Goal: Task Accomplishment & Management: Use online tool/utility

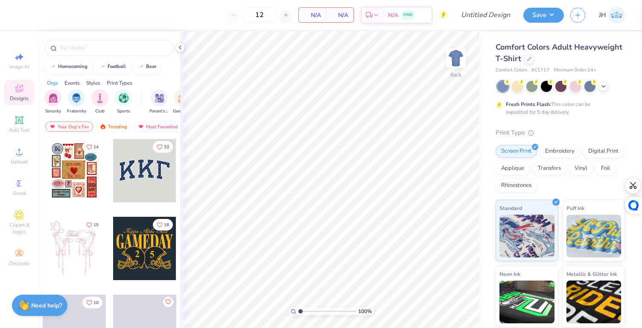
click at [540, 23] on div "Save JH" at bounding box center [583, 15] width 119 height 30
click at [540, 17] on button "Save" at bounding box center [544, 13] width 41 height 15
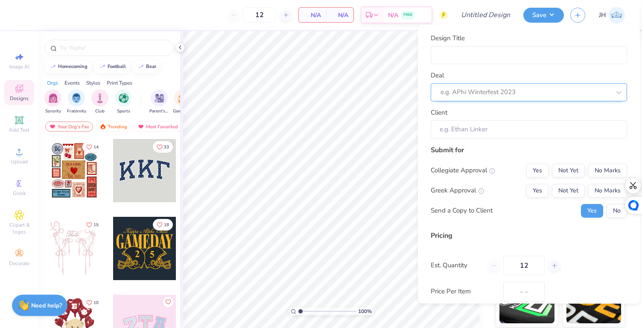
click at [513, 97] on div at bounding box center [526, 92] width 170 height 12
click at [506, 91] on div at bounding box center [526, 92] width 170 height 12
click at [495, 99] on div "e.g. APhi Winterfest 2023" at bounding box center [529, 92] width 196 height 18
click at [480, 68] on div "Design Title Deal Select is focused ,type to refine list, press Down to open th…" at bounding box center [529, 85] width 196 height 105
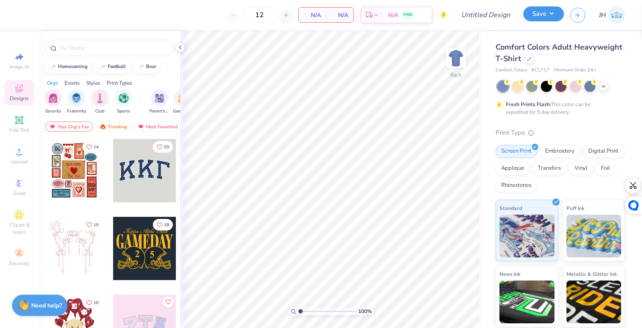
click at [545, 15] on button "Save" at bounding box center [544, 13] width 41 height 15
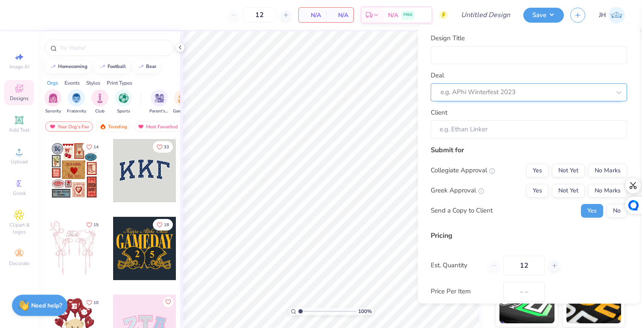
click at [533, 97] on div at bounding box center [526, 92] width 170 height 12
click at [533, 91] on div at bounding box center [526, 92] width 170 height 12
click at [419, 50] on div "Design Title Deal Select is focused ,type to refine list, press Down to open th…" at bounding box center [529, 164] width 222 height 278
click at [544, 18] on button "Save" at bounding box center [544, 13] width 41 height 15
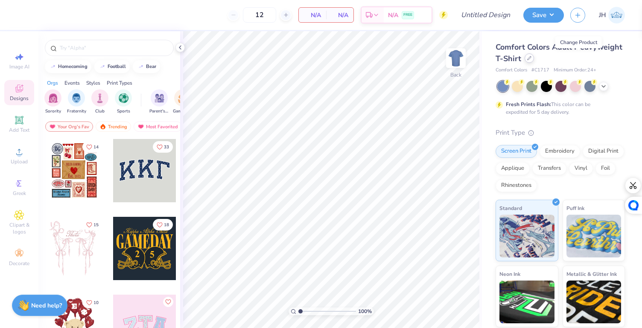
click at [531, 57] on icon at bounding box center [529, 57] width 3 height 3
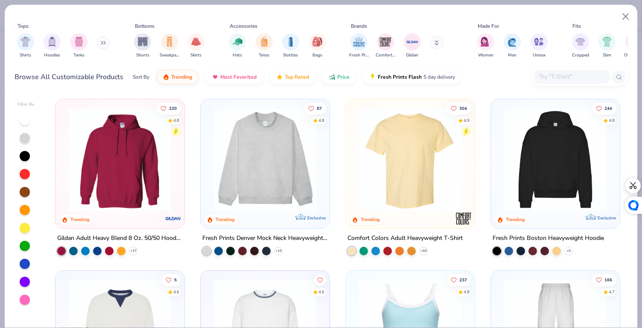
click at [557, 79] on input "text" at bounding box center [572, 77] width 66 height 10
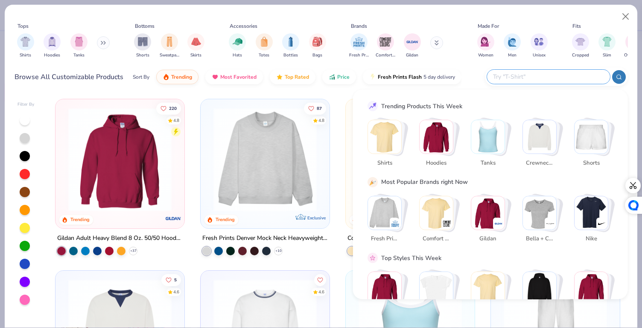
click at [507, 75] on input "text" at bounding box center [548, 77] width 112 height 10
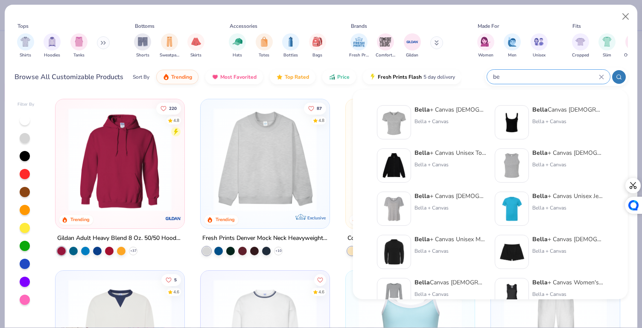
type input "b"
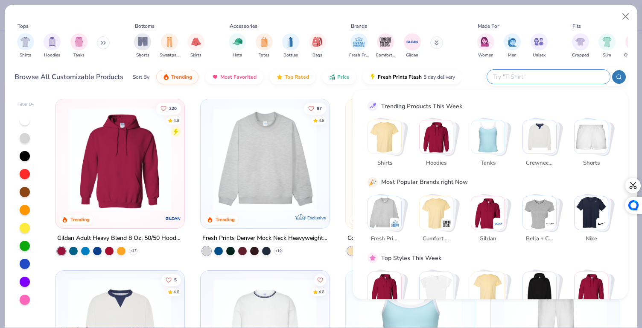
click at [536, 78] on input "text" at bounding box center [548, 77] width 112 height 10
paste input "Bella + Canvas"
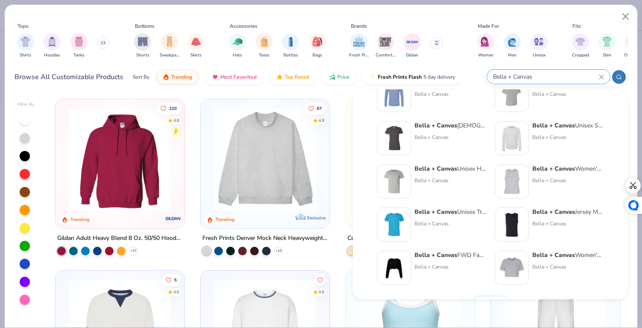
scroll to position [328, 0]
type input "Bella + Canvas"
click at [454, 172] on strong "Bella + Canvas" at bounding box center [436, 169] width 43 height 8
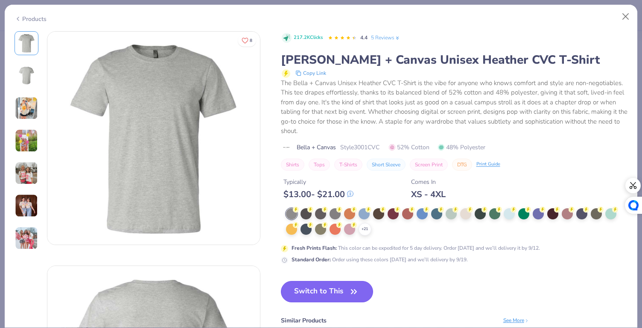
click at [349, 291] on icon "button" at bounding box center [354, 291] width 12 height 12
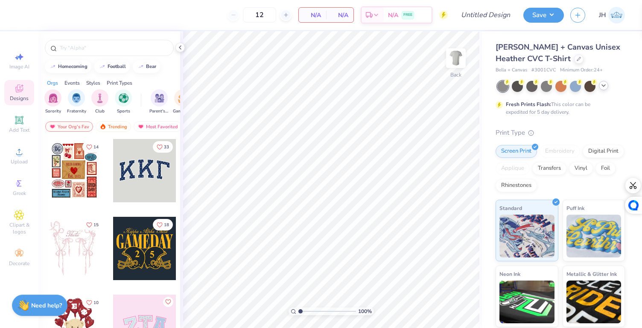
click at [606, 84] on icon at bounding box center [603, 85] width 7 height 7
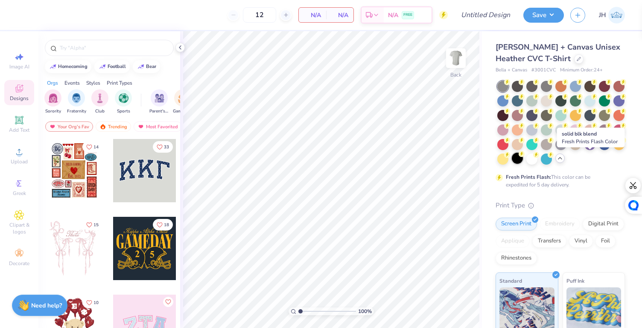
click at [525, 155] on icon at bounding box center [522, 154] width 6 height 6
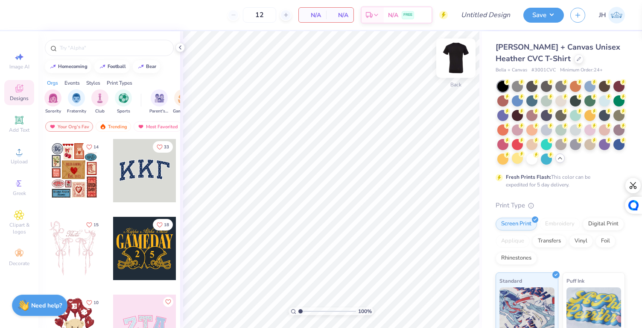
click at [449, 53] on img at bounding box center [456, 58] width 34 height 34
click at [448, 60] on img at bounding box center [456, 58] width 34 height 34
click at [460, 55] on img at bounding box center [456, 58] width 34 height 34
click at [15, 158] on span "Upload" at bounding box center [19, 161] width 17 height 7
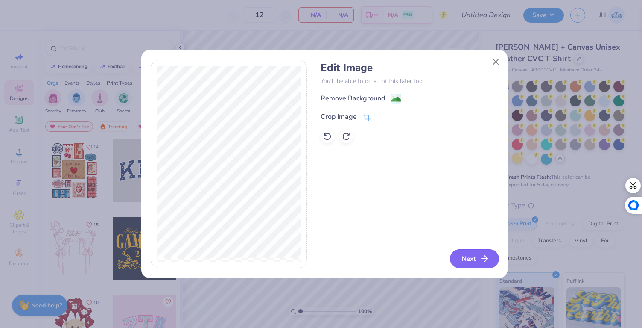
click at [477, 266] on button "Next" at bounding box center [474, 258] width 49 height 19
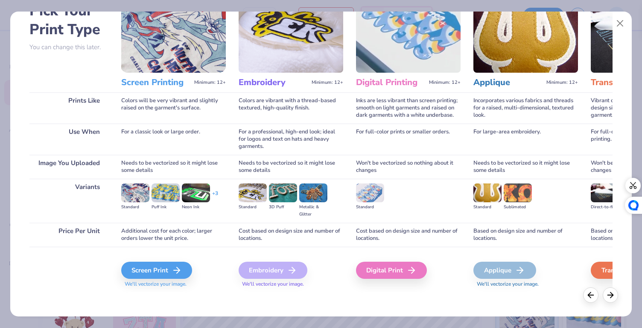
scroll to position [56, 0]
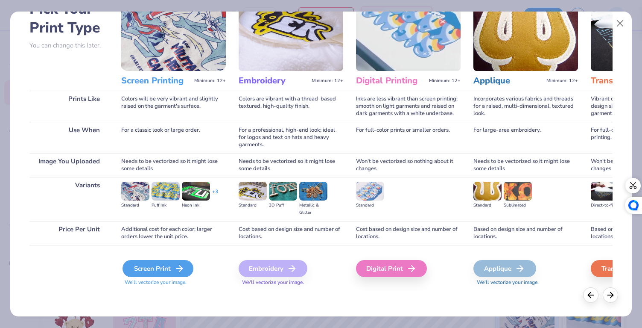
click at [159, 272] on div "Screen Print" at bounding box center [158, 268] width 71 height 17
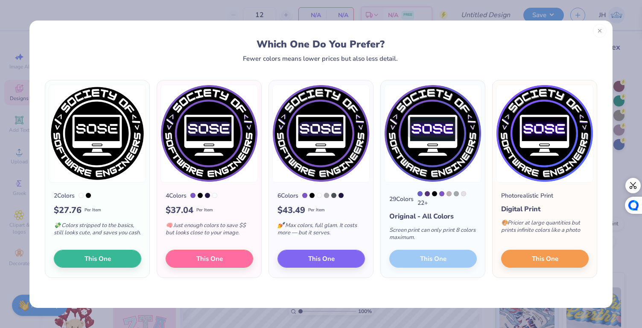
click at [597, 32] on icon at bounding box center [600, 31] width 6 height 6
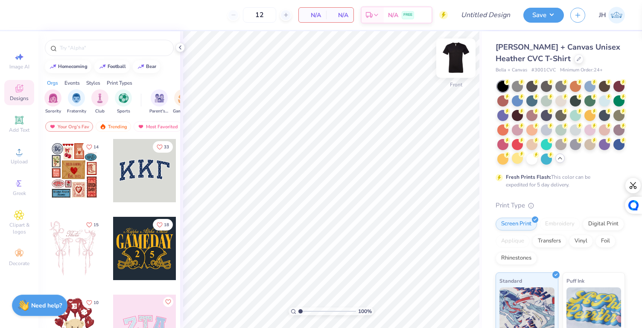
click at [453, 53] on img at bounding box center [456, 58] width 34 height 34
click at [18, 162] on span "Upload" at bounding box center [19, 161] width 17 height 7
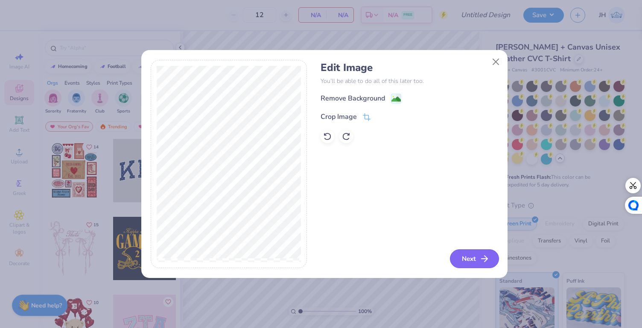
click at [472, 259] on button "Next" at bounding box center [474, 258] width 49 height 19
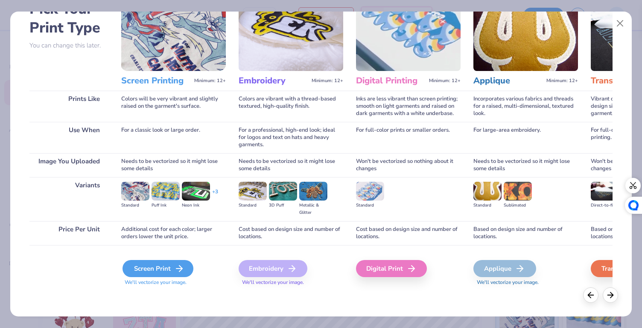
click at [146, 268] on div "Screen Print" at bounding box center [158, 268] width 71 height 17
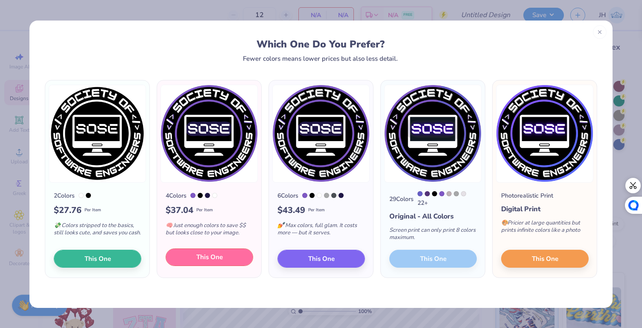
click at [213, 255] on span "This One" at bounding box center [209, 257] width 26 height 10
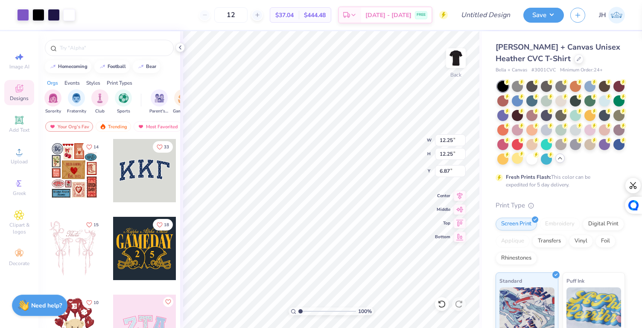
type input "3.00"
type input "10.07"
click at [17, 129] on span "Add Text" at bounding box center [19, 129] width 20 height 7
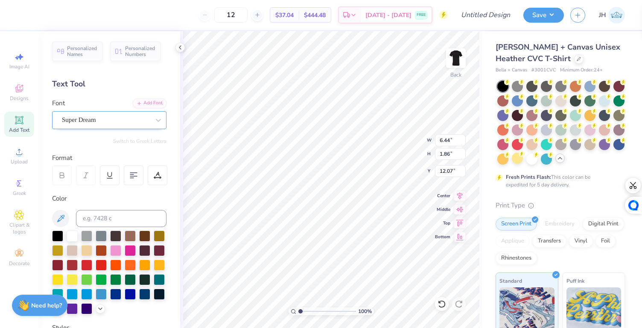
click at [133, 116] on div "Super Dream" at bounding box center [106, 119] width 90 height 13
click at [141, 105] on div "Add Font" at bounding box center [150, 102] width 34 height 10
click at [117, 113] on div "Super Dream" at bounding box center [106, 119] width 90 height 13
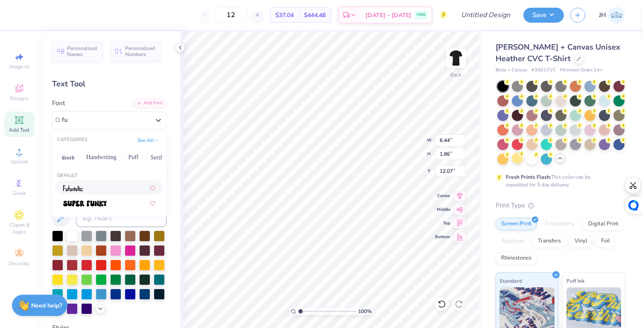
type input "f"
type input "b"
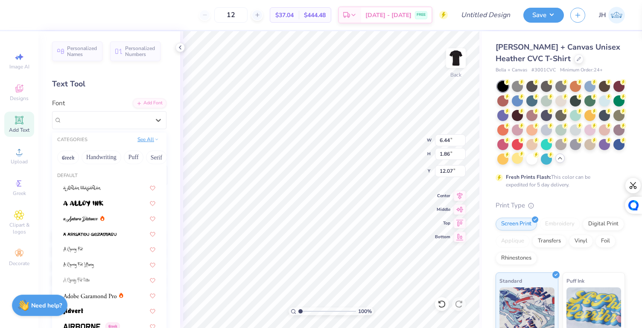
click at [140, 143] on div "See All" at bounding box center [148, 140] width 26 height 9
click at [149, 134] on div "CATEGORIES See All" at bounding box center [109, 139] width 114 height 15
click at [140, 139] on button "See All" at bounding box center [148, 139] width 26 height 9
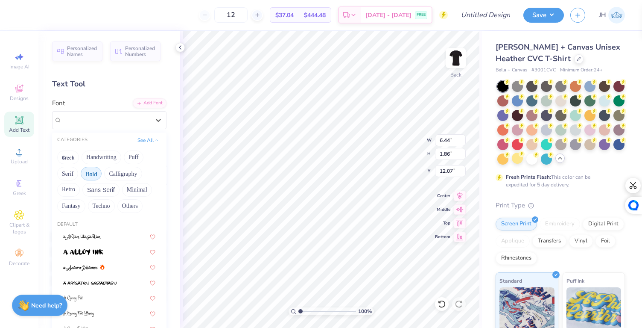
click at [97, 171] on button "Bold" at bounding box center [91, 174] width 21 height 14
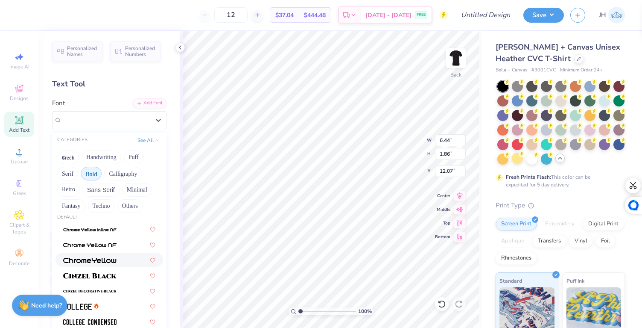
scroll to position [0, 0]
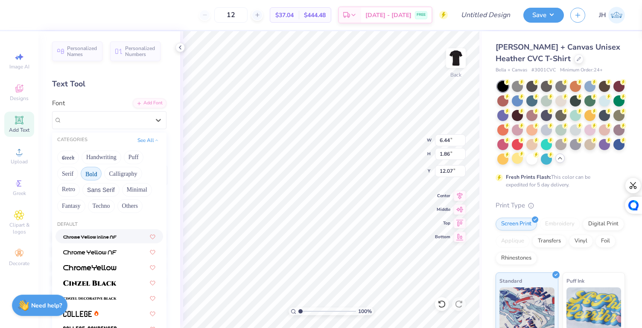
click at [107, 239] on img at bounding box center [89, 237] width 53 height 6
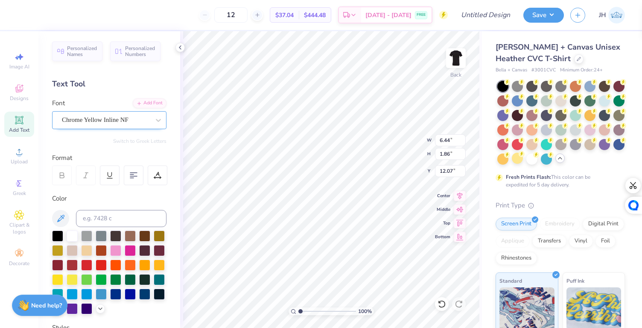
type input "8.06"
type input "1.77"
type input "12.12"
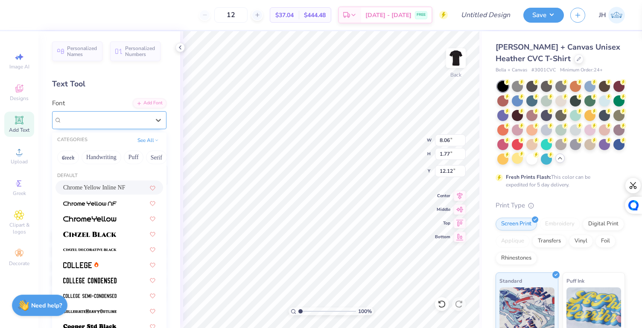
click at [112, 123] on div "Chrome Yellow Inline NF" at bounding box center [106, 119] width 90 height 13
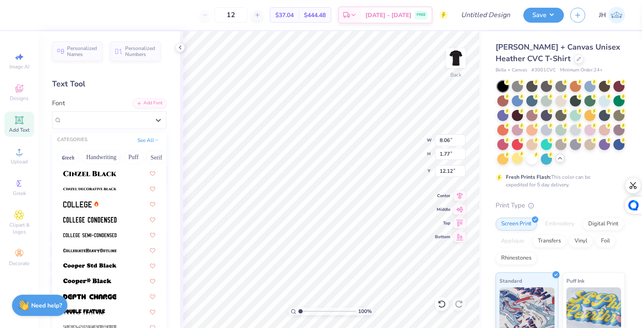
scroll to position [63, 0]
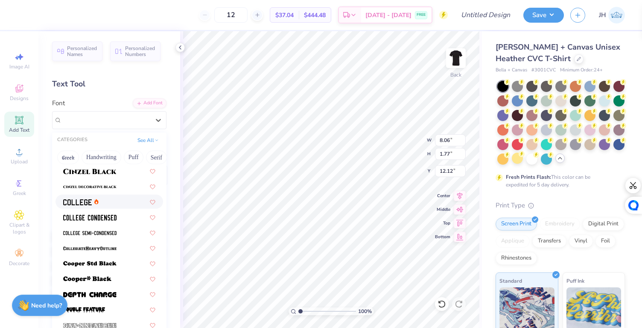
click at [114, 203] on div at bounding box center [109, 201] width 92 height 9
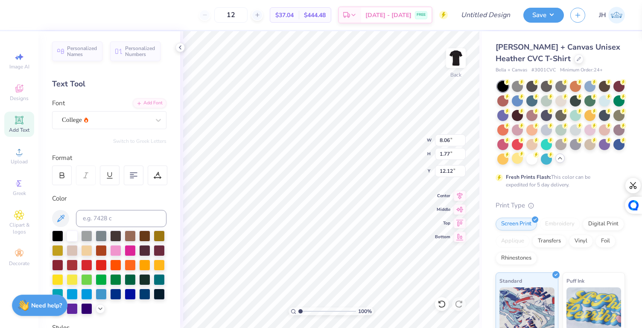
type input "5.85"
type input "1.82"
type input "12.09"
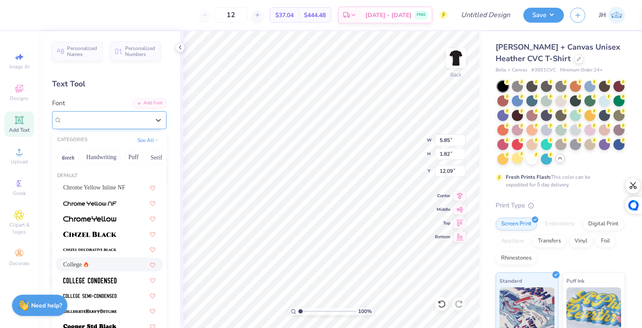
click at [106, 120] on div "College" at bounding box center [106, 119] width 90 height 13
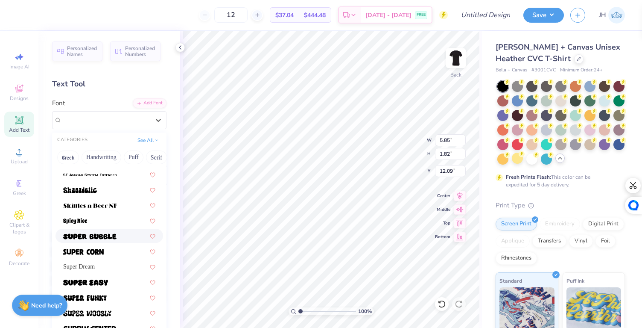
scroll to position [875, 0]
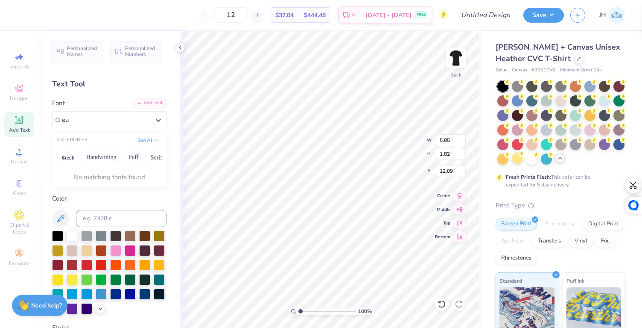
type input "e"
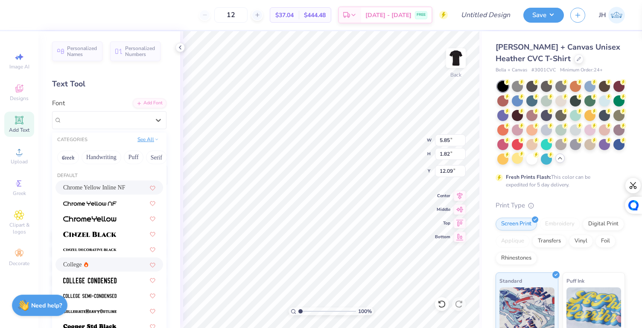
click at [147, 138] on button "See All" at bounding box center [148, 139] width 26 height 9
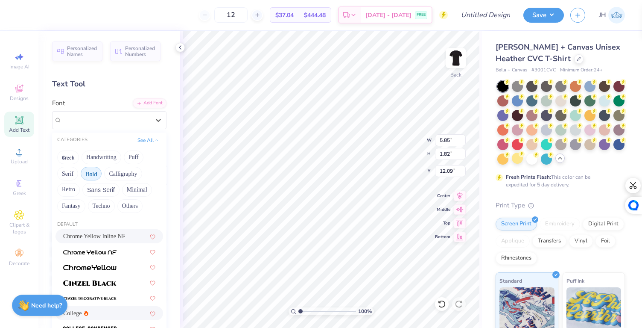
click at [99, 173] on button "Bold" at bounding box center [91, 174] width 21 height 14
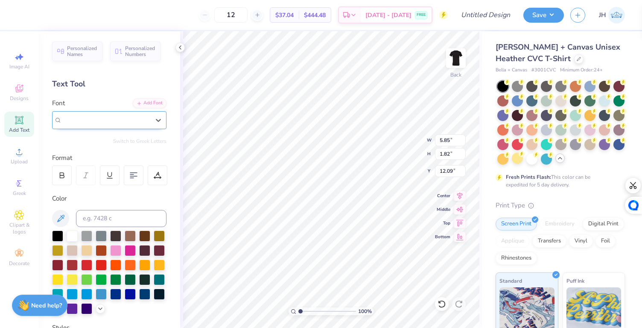
click at [88, 125] on div at bounding box center [106, 120] width 88 height 12
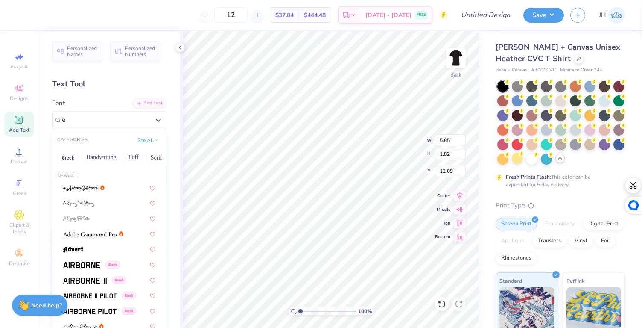
type input "e"
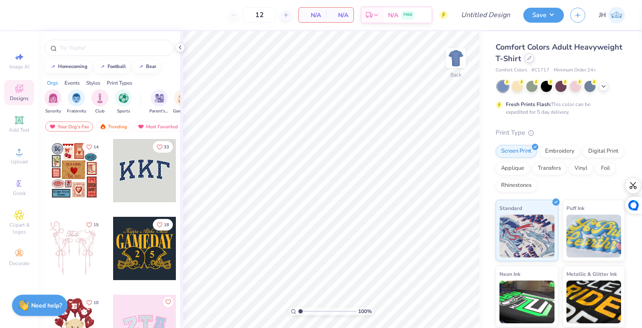
click at [532, 57] on icon at bounding box center [529, 58] width 4 height 4
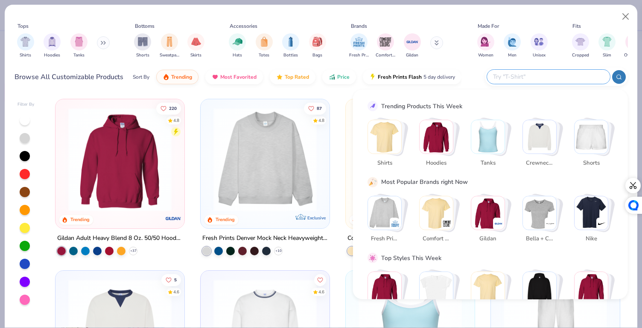
click at [554, 75] on input "text" at bounding box center [548, 77] width 112 height 10
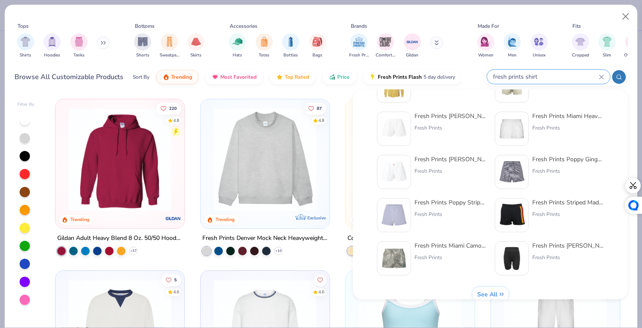
scroll to position [351, 0]
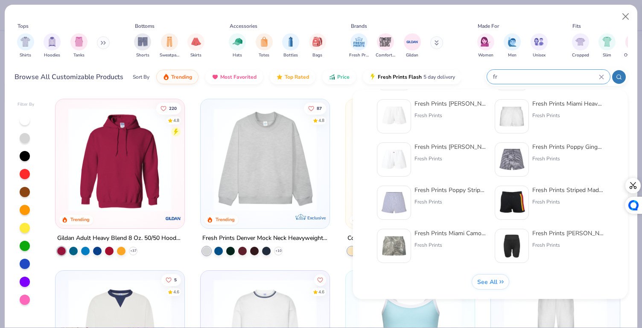
type input "f"
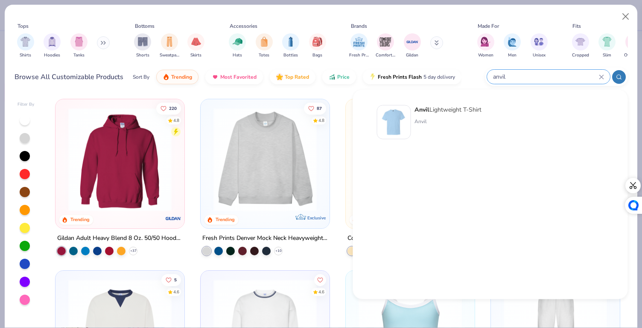
type input "anvil"
click at [461, 113] on div "Anvil Lightweight T-Shirt" at bounding box center [448, 109] width 67 height 9
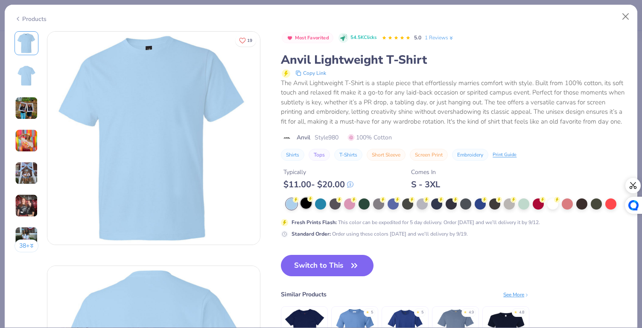
click at [310, 208] on div at bounding box center [306, 202] width 11 height 11
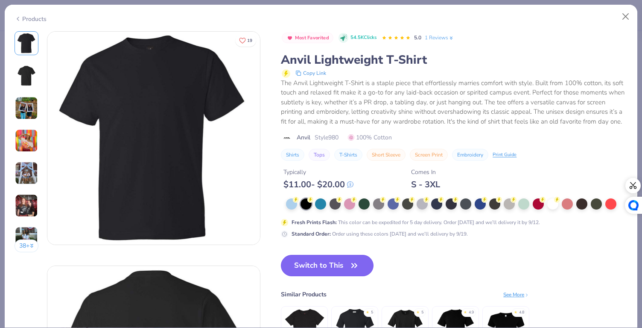
click at [336, 272] on button "Switch to This" at bounding box center [327, 265] width 93 height 21
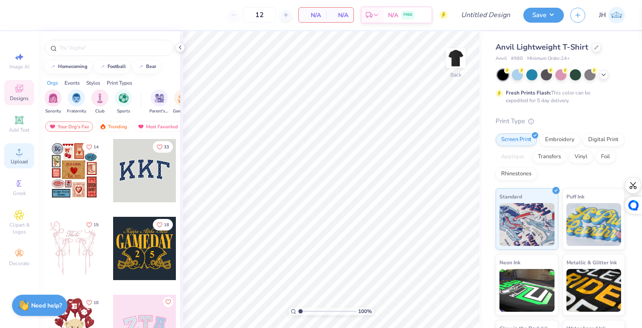
click at [15, 161] on span "Upload" at bounding box center [19, 161] width 17 height 7
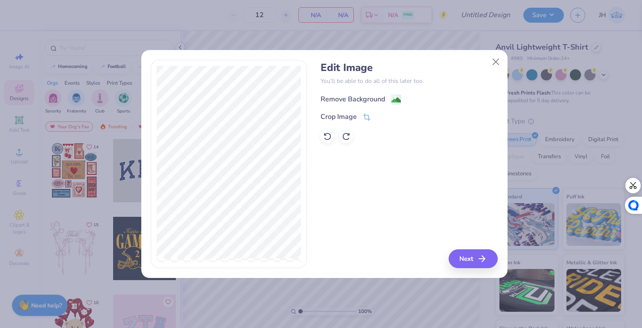
click at [367, 97] on div "Remove Background" at bounding box center [353, 99] width 64 height 10
click at [469, 251] on button "Next" at bounding box center [474, 258] width 49 height 19
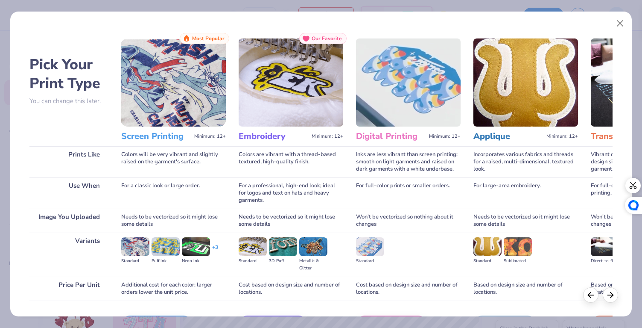
scroll to position [56, 0]
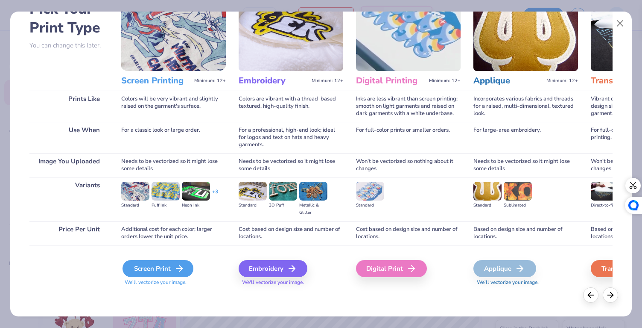
click at [155, 270] on div "Screen Print" at bounding box center [158, 268] width 71 height 17
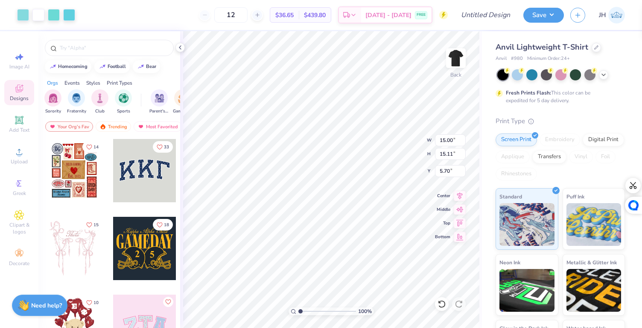
type input "6.49"
type input "6.53"
type input "3.00"
type input "5.85"
type input "5.89"
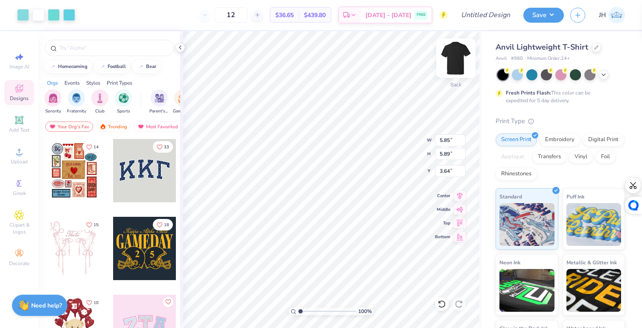
type input "3.00"
click at [454, 56] on img at bounding box center [456, 58] width 34 height 34
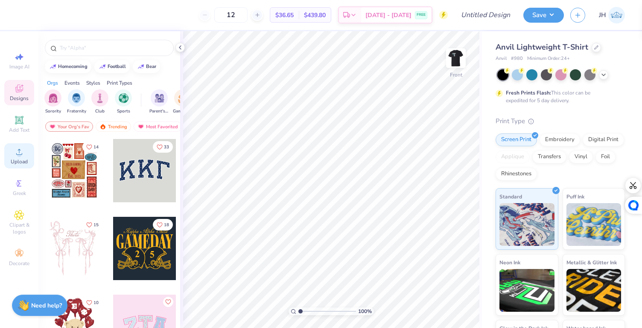
click at [18, 152] on circle at bounding box center [19, 154] width 5 height 5
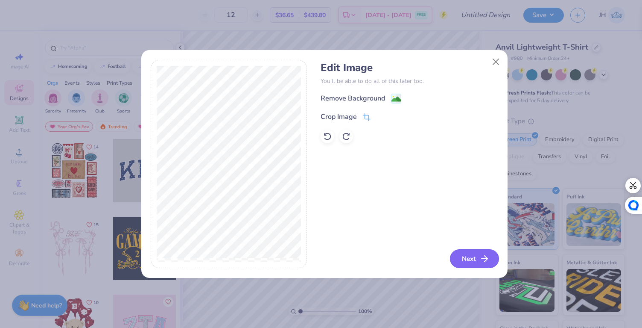
click at [459, 258] on button "Next" at bounding box center [474, 258] width 49 height 19
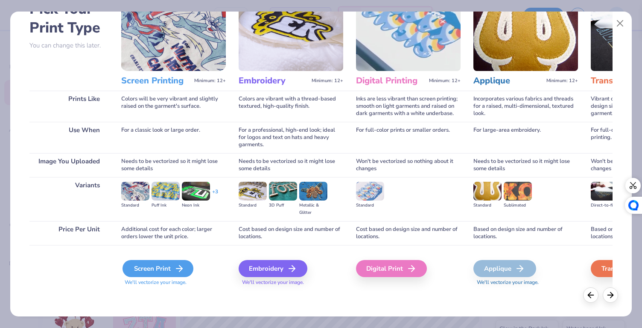
click at [167, 275] on div "Screen Print" at bounding box center [158, 268] width 71 height 17
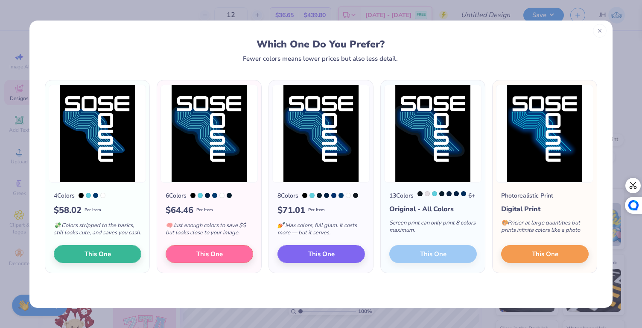
click at [593, 29] on div at bounding box center [600, 31] width 14 height 14
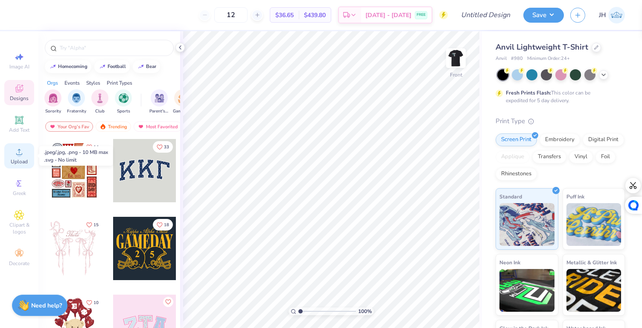
click at [17, 155] on circle at bounding box center [19, 154] width 5 height 5
click at [15, 54] on icon at bounding box center [19, 57] width 10 height 10
select select "4"
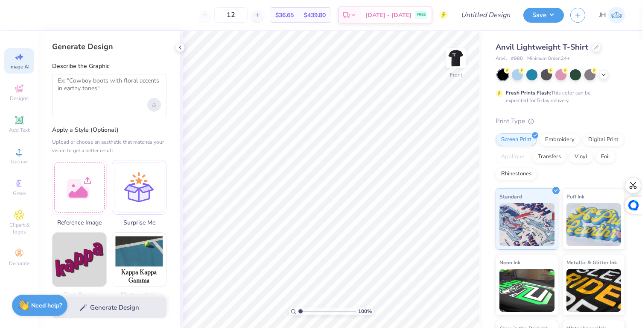
click at [148, 107] on div "Upload image" at bounding box center [154, 105] width 14 height 14
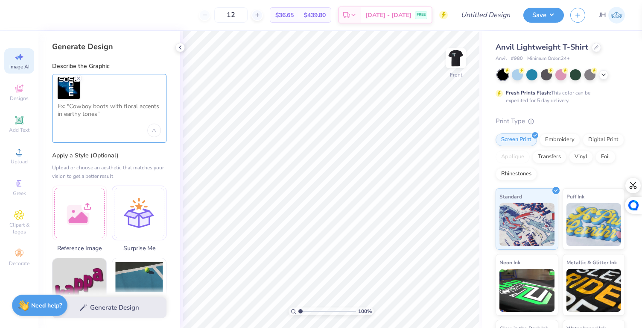
click at [97, 115] on textarea at bounding box center [109, 112] width 103 height 21
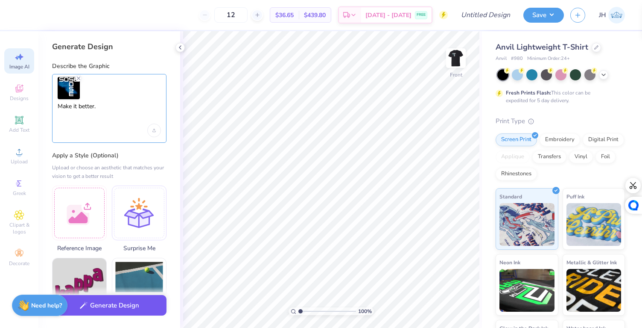
type textarea "Make it better."
click at [105, 312] on button "Generate Design" at bounding box center [109, 305] width 114 height 21
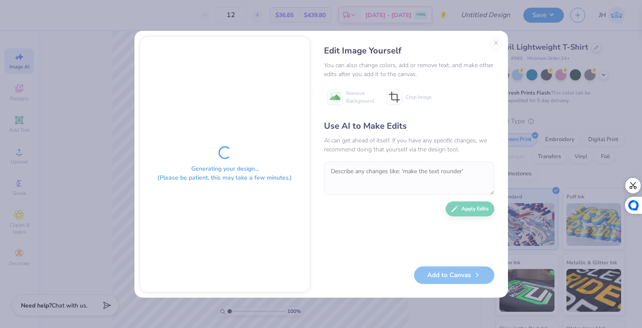
scroll to position [0, 19]
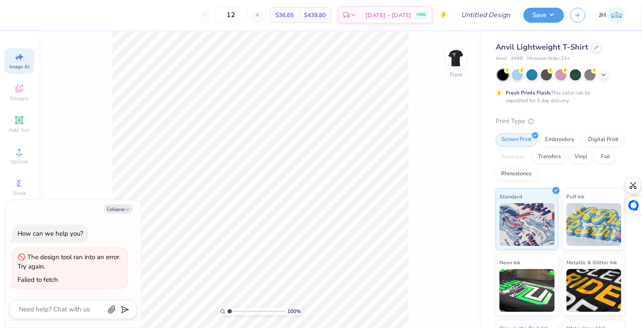
click at [21, 63] on div "Image AI" at bounding box center [19, 60] width 30 height 25
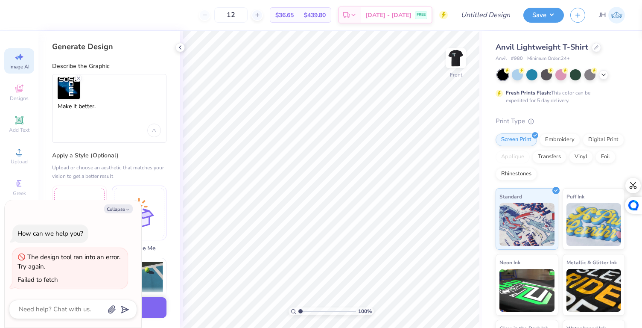
scroll to position [0, 0]
click at [21, 63] on div "Image AI" at bounding box center [19, 60] width 30 height 25
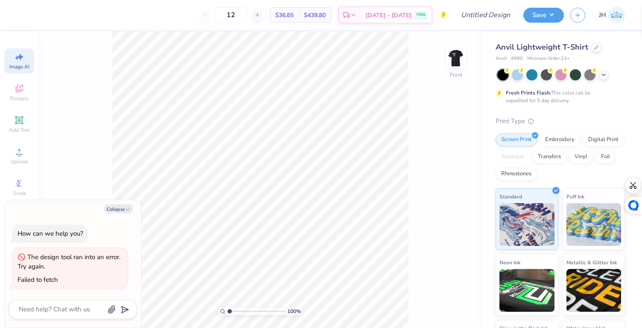
click at [12, 68] on span "Image AI" at bounding box center [19, 66] width 20 height 7
type textarea "x"
select select "4"
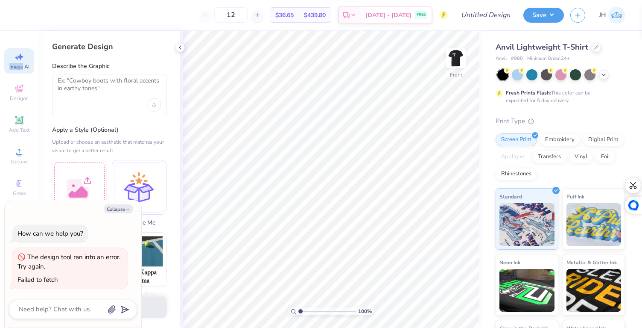
click at [12, 68] on span "Image AI" at bounding box center [19, 66] width 20 height 7
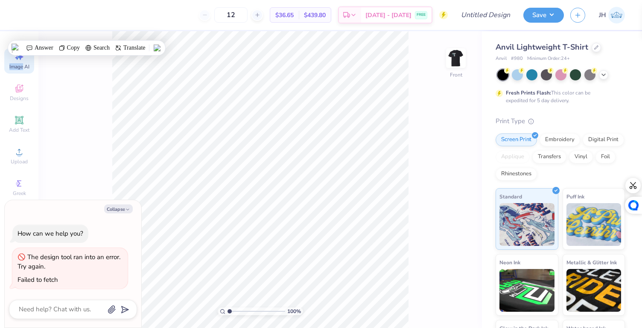
click at [17, 68] on span "Image AI" at bounding box center [19, 66] width 20 height 7
type textarea "x"
select select "4"
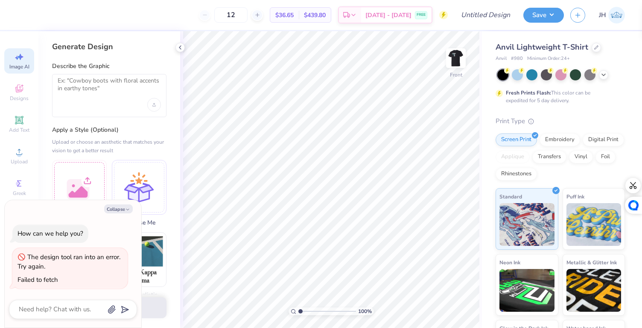
click at [17, 68] on span "Image AI" at bounding box center [19, 66] width 20 height 7
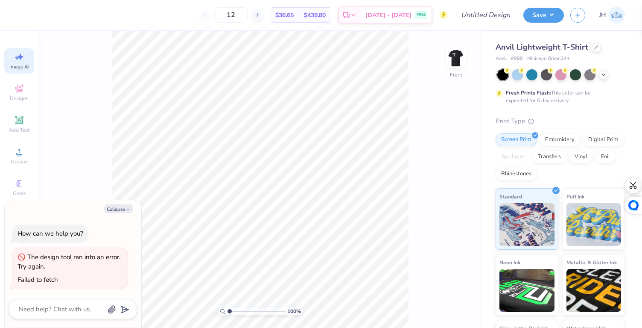
click at [17, 68] on span "Image AI" at bounding box center [19, 66] width 20 height 7
type textarea "x"
select select "4"
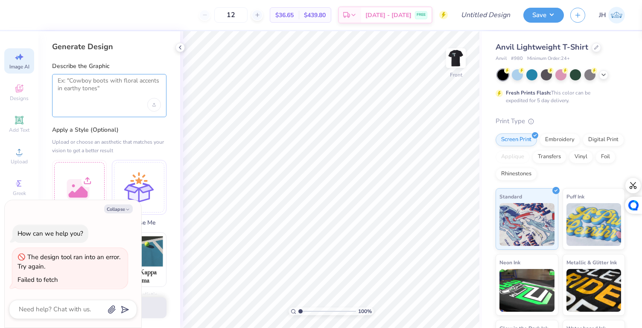
click at [112, 91] on textarea at bounding box center [109, 87] width 103 height 21
click at [153, 105] on icon "Upload image" at bounding box center [153, 105] width 3 height 1
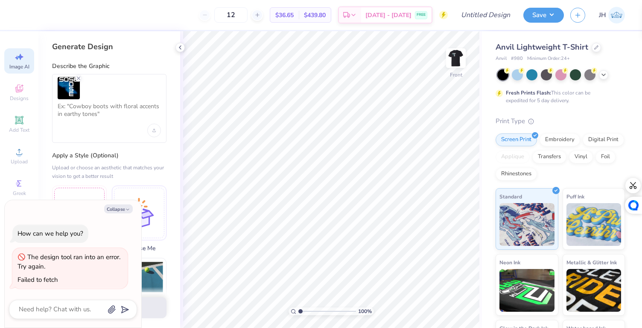
click at [79, 131] on div at bounding box center [109, 108] width 114 height 69
click at [95, 106] on textarea at bounding box center [109, 112] width 103 height 21
type textarea "Improve this."
click at [157, 309] on button "Generate Design" at bounding box center [109, 305] width 114 height 21
type textarea "x"
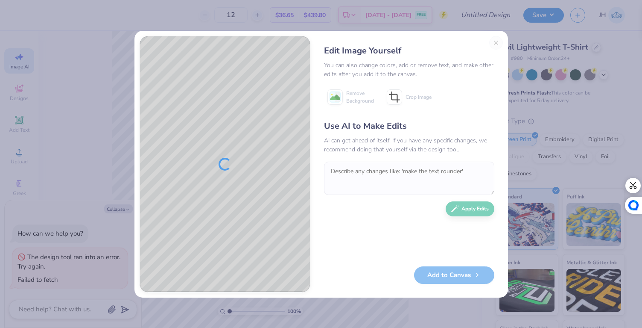
click at [497, 43] on div "Edit Image Yourself You can also change colors, add or remove text, and make ot…" at bounding box center [409, 164] width 187 height 256
click at [497, 40] on div "Edit Image Yourself You can also change colors, add or remove text, and make ot…" at bounding box center [409, 164] width 187 height 256
click at [58, 105] on div "Edit Image Yourself You can also change colors, add or remove text, and make ot…" at bounding box center [321, 164] width 642 height 328
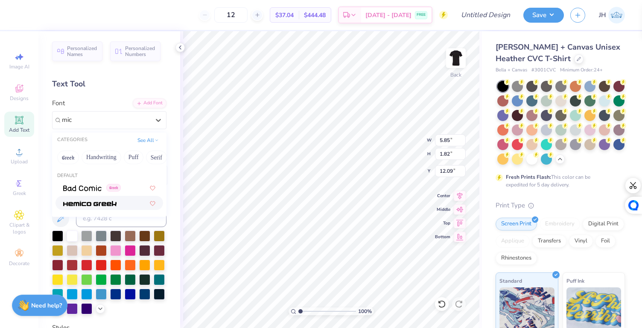
click at [104, 196] on div at bounding box center [110, 203] width 108 height 14
type input "mic"
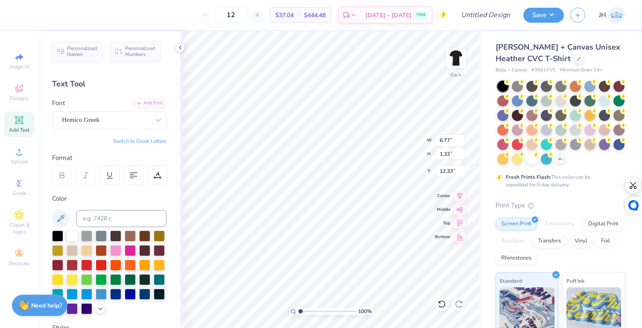
scroll to position [7, 1]
type textarea "T"
paste textarea "Connecting with Audiences"
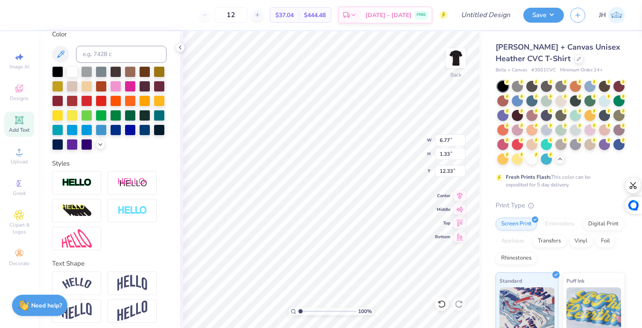
scroll to position [183, 0]
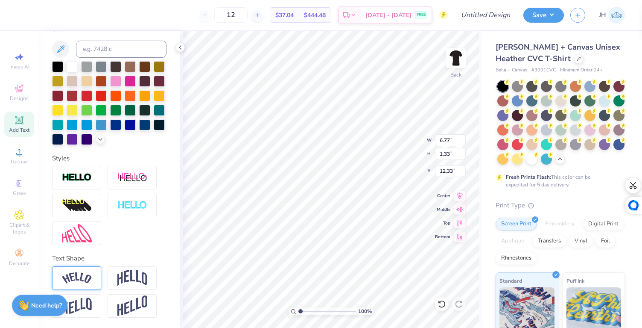
type textarea "Connecting with Audiences"
click at [95, 275] on div at bounding box center [76, 277] width 49 height 23
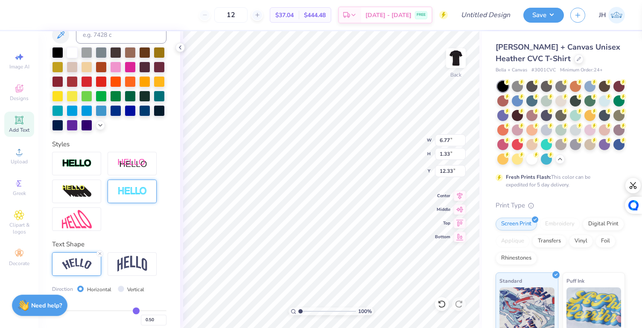
scroll to position [233, 0]
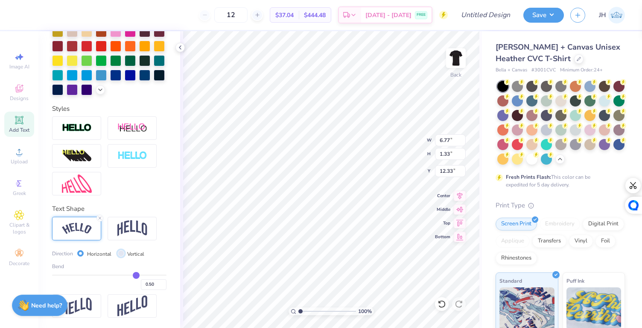
click at [118, 253] on input "Vertical" at bounding box center [121, 253] width 6 height 6
radio input "true"
click at [85, 250] on div "Horizontal" at bounding box center [94, 254] width 34 height 10
click at [83, 253] on div "Horizontal" at bounding box center [94, 254] width 34 height 10
click at [80, 253] on input "Horizontal" at bounding box center [80, 253] width 6 height 6
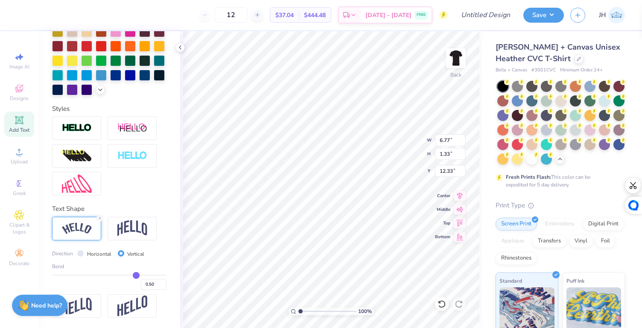
radio input "true"
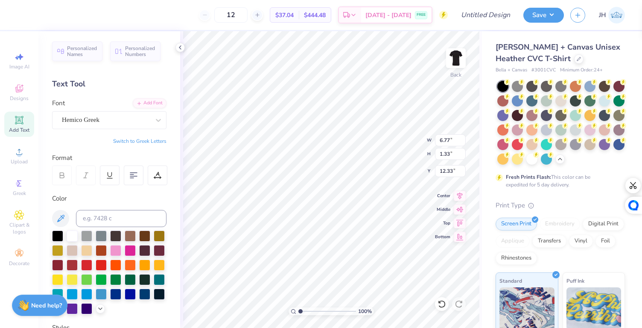
scroll to position [7, 2]
click at [446, 302] on icon at bounding box center [442, 303] width 9 height 9
click at [155, 180] on div at bounding box center [158, 175] width 20 height 20
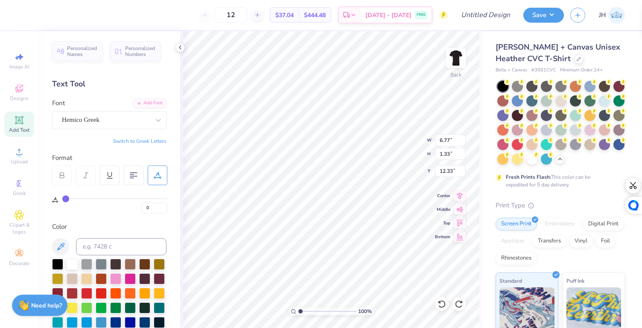
type input "2"
type input "3"
type input "4"
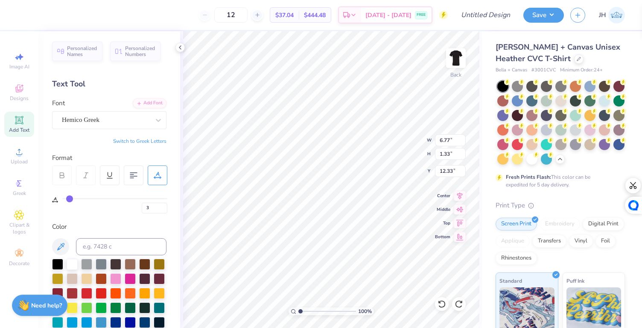
type input "4"
type input "5"
click at [70, 199] on input "range" at bounding box center [114, 198] width 105 height 1
type input "6"
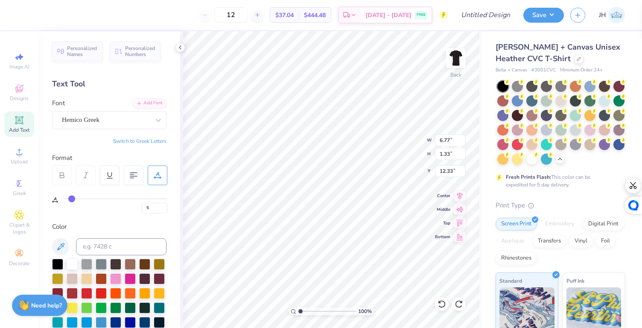
type input "6"
type input "8"
type input "10"
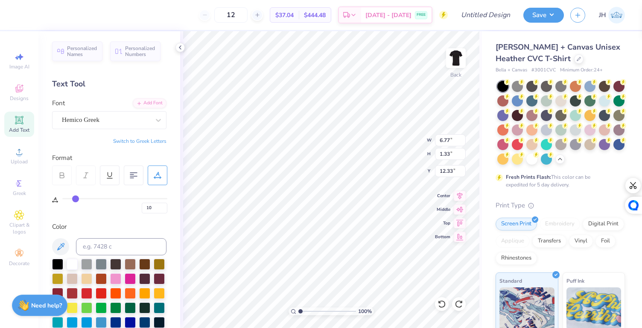
type input "12"
type input "13"
drag, startPoint x: 71, startPoint y: 198, endPoint x: 79, endPoint y: 198, distance: 7.7
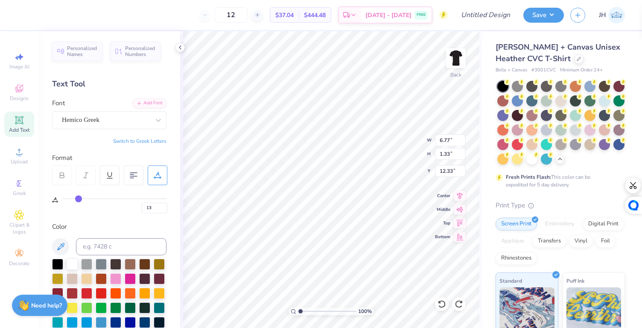
click at [79, 198] on input "range" at bounding box center [114, 198] width 105 height 1
type input "11"
type input "10"
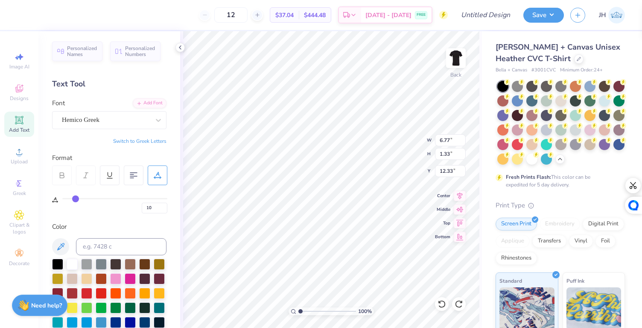
type input "9"
type input "8"
type input "7"
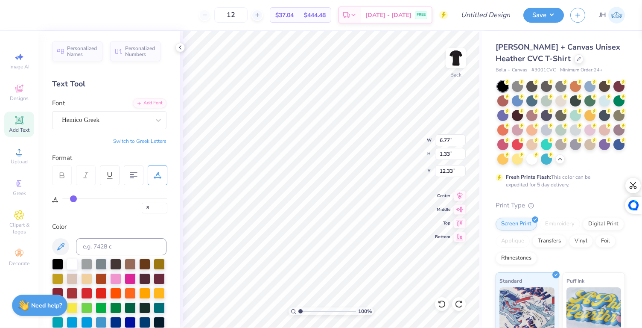
type input "7"
type input "6"
type input "5"
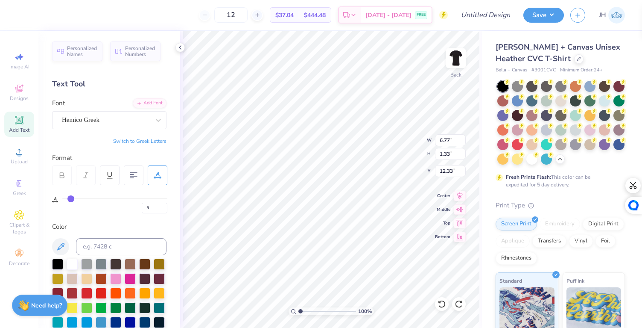
type input "4"
drag, startPoint x: 77, startPoint y: 196, endPoint x: 69, endPoint y: 196, distance: 7.7
type input "4"
click at [69, 198] on input "range" at bounding box center [114, 198] width 105 height 1
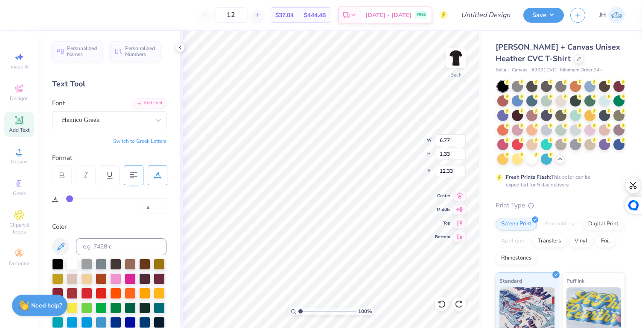
click at [130, 179] on div at bounding box center [134, 175] width 20 height 20
click at [132, 179] on icon at bounding box center [134, 175] width 8 height 8
click at [129, 179] on div at bounding box center [134, 175] width 20 height 20
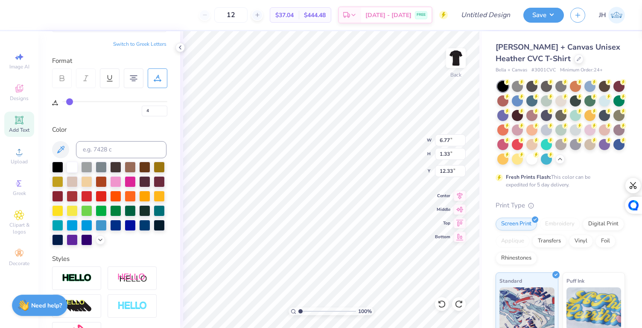
scroll to position [0, 0]
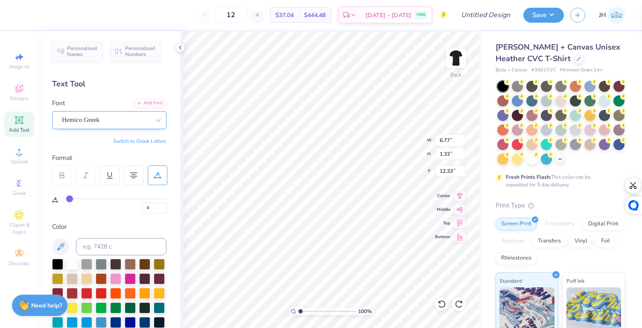
click at [118, 122] on div "Hemico Greek mic" at bounding box center [106, 119] width 90 height 13
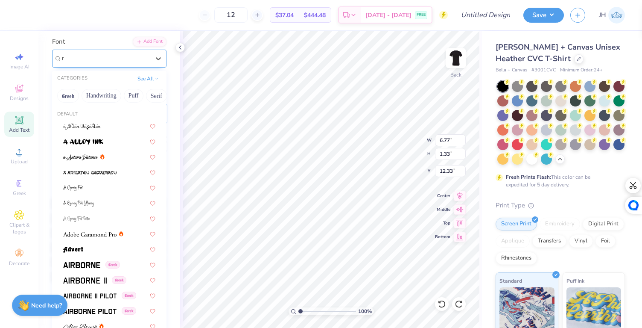
scroll to position [79, 0]
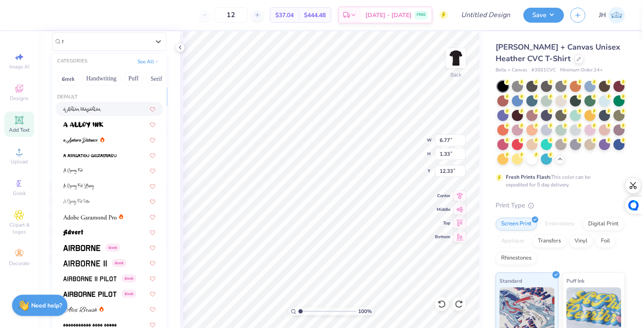
click at [170, 152] on div "Personalized Names Personalized Numbers Text Tool Add Font Font option a Ahlan …" at bounding box center [109, 179] width 142 height 296
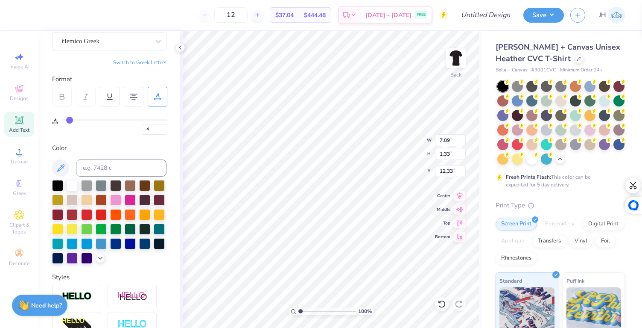
type input "16.32"
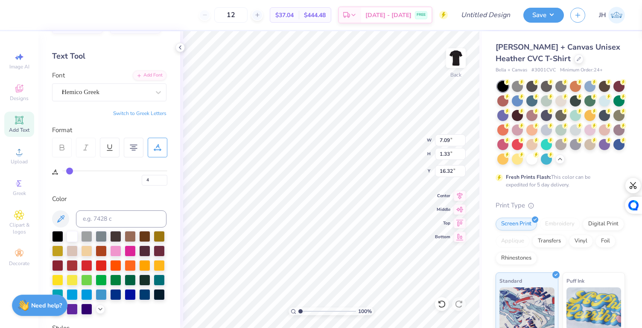
scroll to position [0, 0]
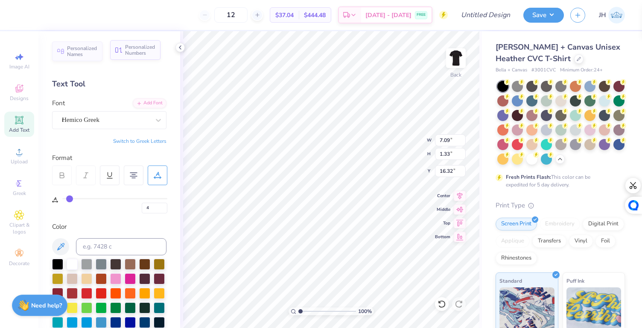
click at [120, 48] on icon at bounding box center [121, 50] width 3 height 5
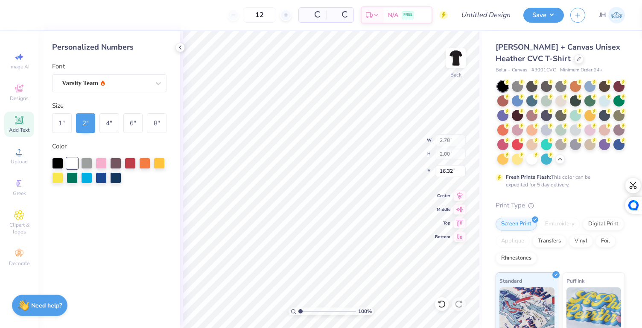
type input "2.78"
type input "2.00"
type input "12.00"
click at [180, 49] on icon at bounding box center [180, 47] width 7 height 7
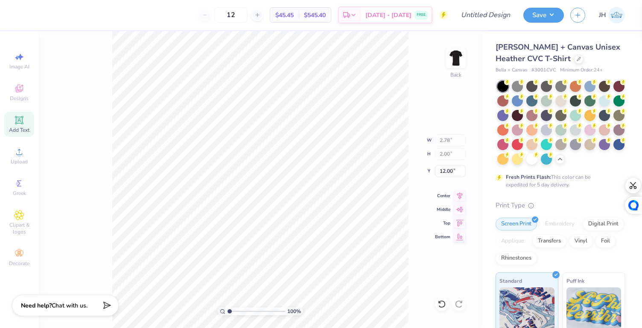
click at [29, 135] on div "Add Text" at bounding box center [19, 123] width 30 height 25
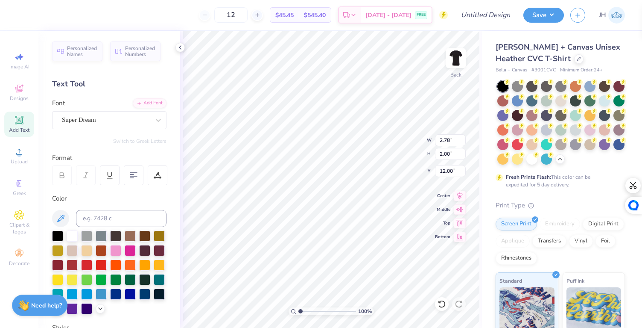
type input "6.44"
type input "1.86"
type input "12.07"
click at [438, 302] on icon at bounding box center [442, 303] width 9 height 9
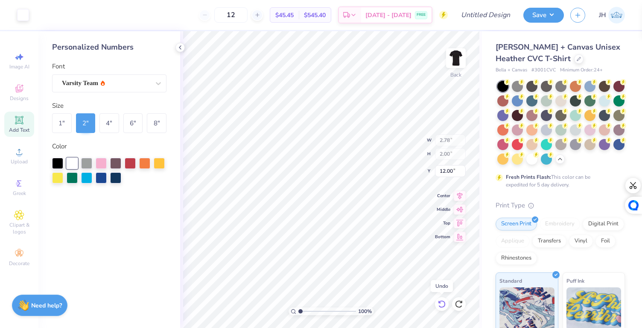
click at [438, 302] on icon at bounding box center [442, 303] width 9 height 9
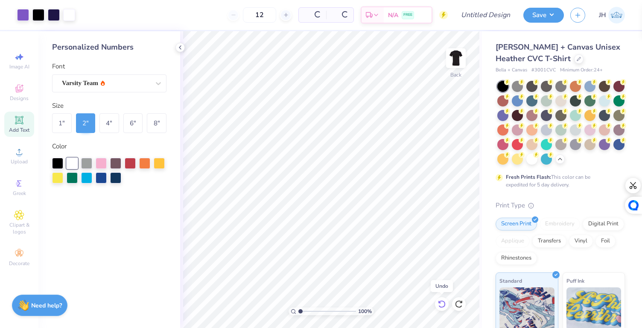
click at [438, 302] on icon at bounding box center [442, 303] width 9 height 9
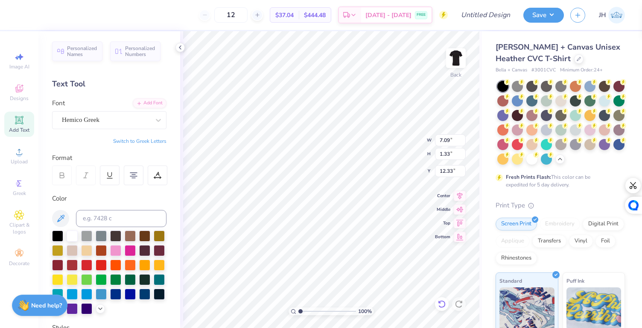
type input "13.61"
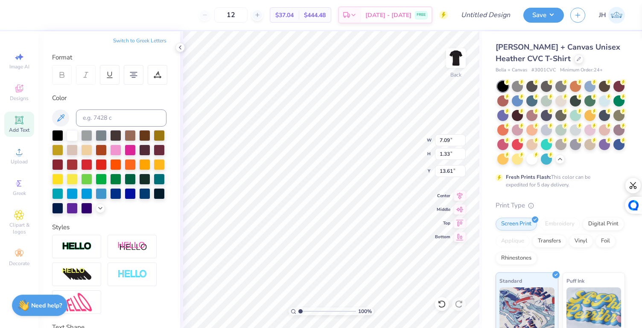
scroll to position [114, 0]
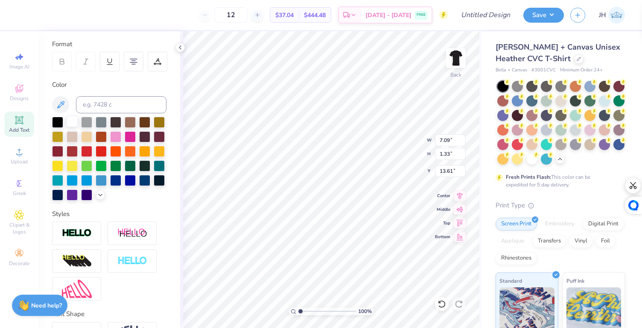
click at [70, 121] on div at bounding box center [72, 121] width 11 height 11
click at [99, 195] on polyline at bounding box center [100, 194] width 3 height 2
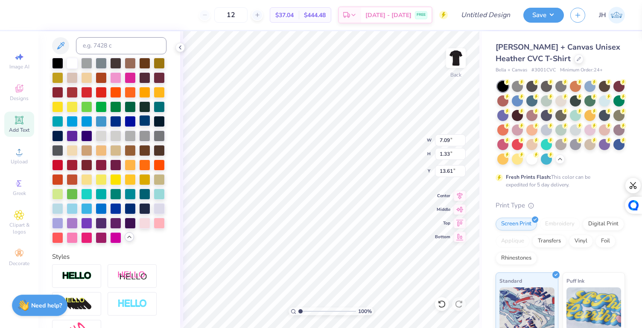
scroll to position [299, 0]
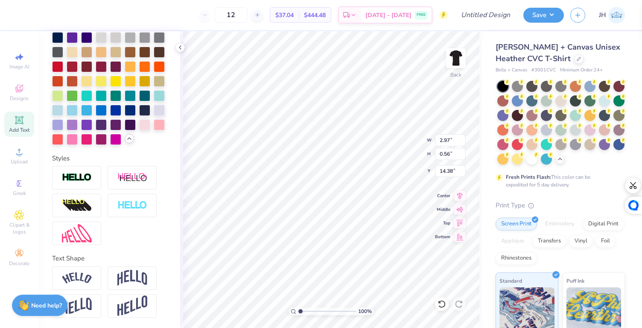
type input "2.97"
type input "0.56"
type input "14.38"
type textarea "T"
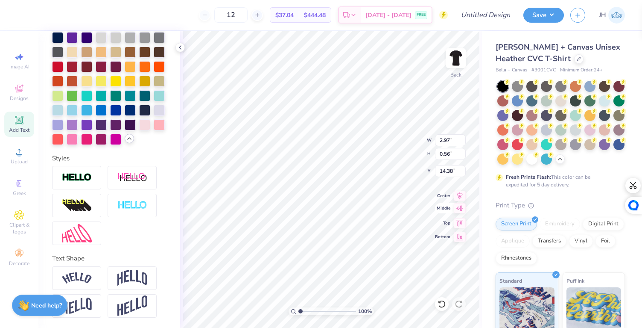
paste textarea ""Connecting with Audiences""
type textarea "Connecting with Audiences"
click at [82, 273] on img at bounding box center [77, 278] width 30 height 12
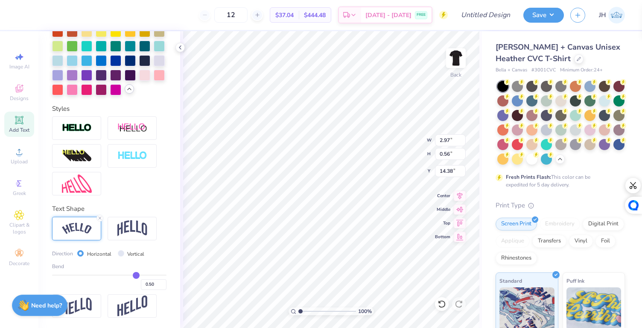
scroll to position [7, 1]
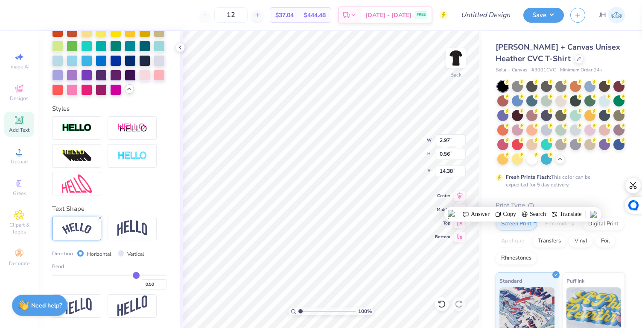
click at [85, 230] on img at bounding box center [77, 229] width 30 height 12
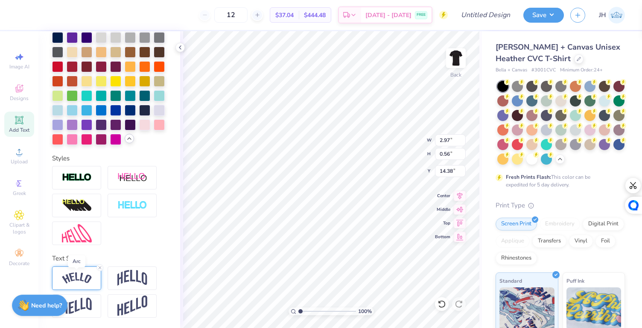
click at [84, 278] on img at bounding box center [77, 278] width 30 height 12
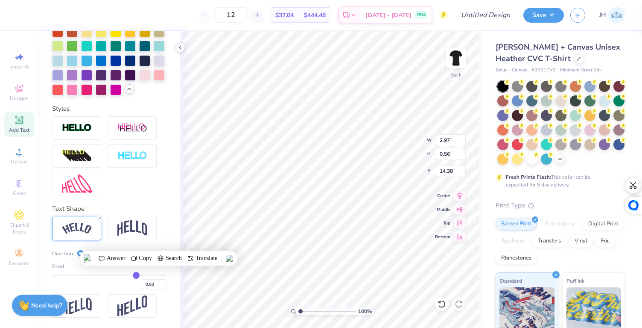
click at [78, 230] on img at bounding box center [77, 229] width 30 height 12
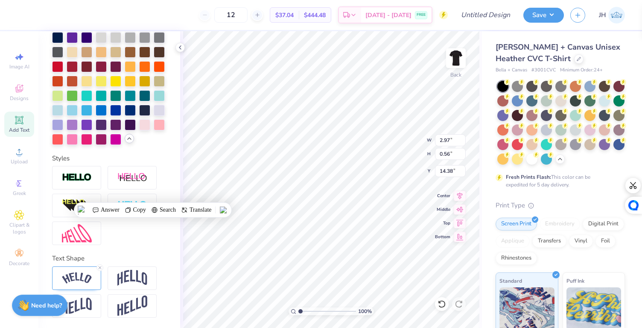
click at [138, 243] on div at bounding box center [109, 205] width 114 height 79
click at [443, 303] on icon at bounding box center [442, 303] width 9 height 9
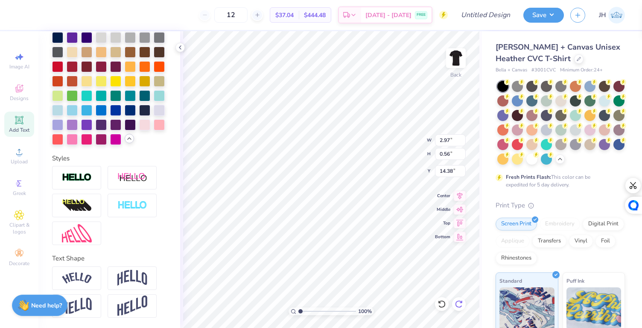
click at [457, 304] on icon at bounding box center [459, 303] width 9 height 9
type input "12.25"
type input "2.19"
type input "13.57"
click at [82, 276] on img at bounding box center [77, 278] width 30 height 12
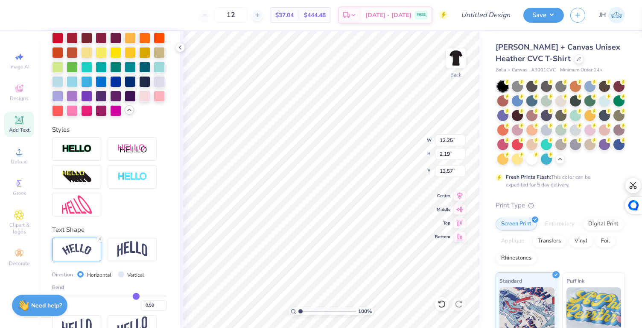
scroll to position [349, 0]
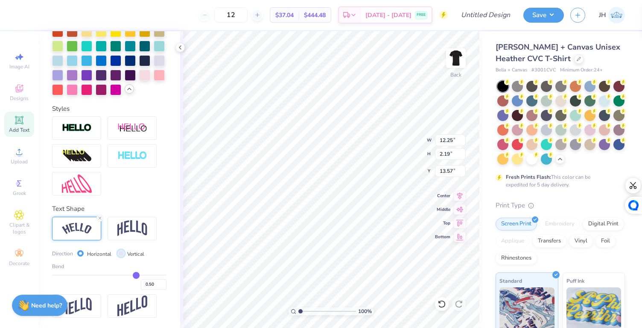
click at [120, 253] on input "Vertical" at bounding box center [121, 253] width 6 height 6
radio input "true"
type input "11.64"
type input "12.11"
type input "8.61"
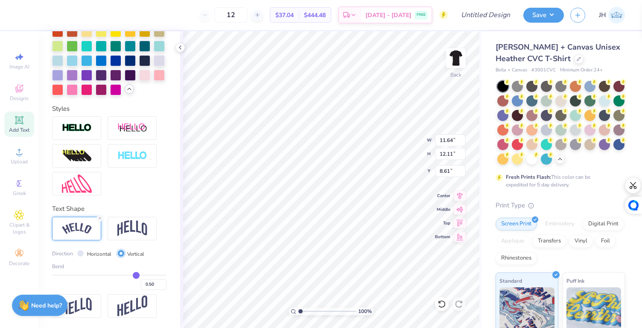
click at [118, 254] on input "Vertical" at bounding box center [121, 253] width 6 height 6
click at [82, 256] on input "Horizontal" at bounding box center [80, 253] width 6 height 6
radio input "true"
type input "12.25"
type input "2.19"
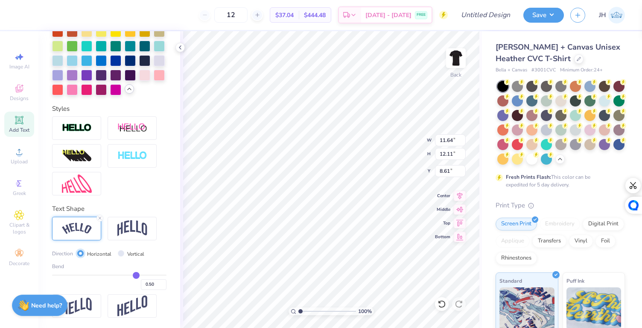
type input "13.57"
type input "0.51"
type input "0.5"
type input "0.50"
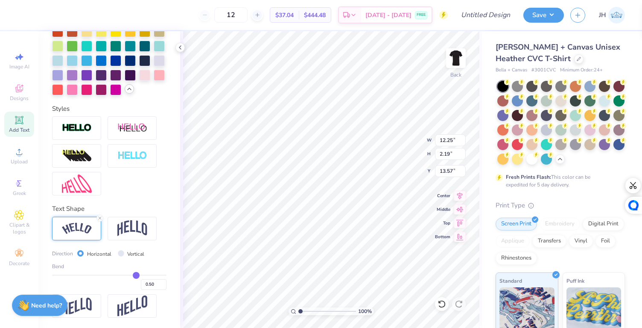
type input "0.48"
type input "0.46"
type input "0.4"
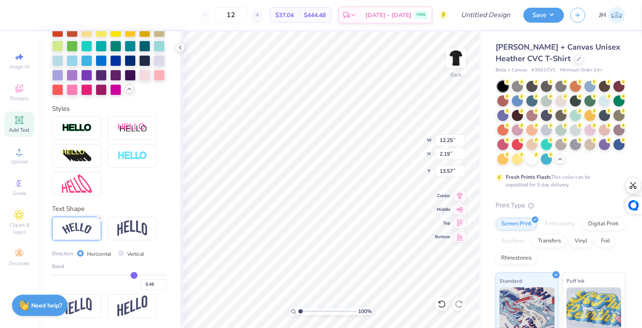
type input "0.40"
type input "0.35"
type input "0.31"
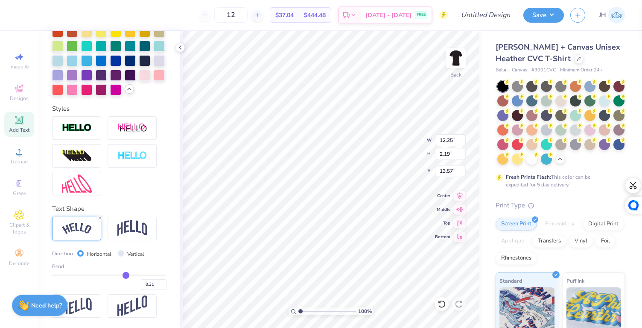
type input "0.26"
type input "0.24"
type input "0.19"
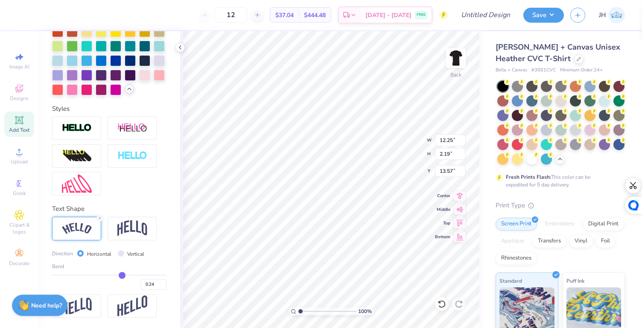
type input "0.19"
type input "0.16"
type input "0.14"
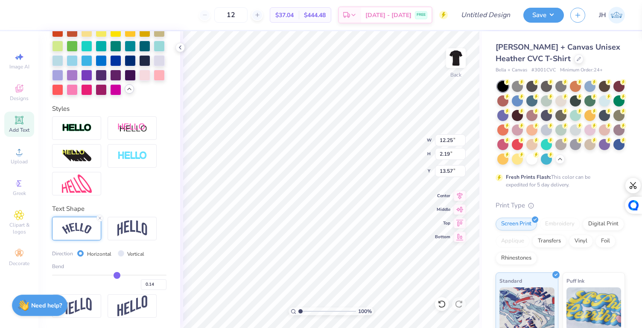
type input "0.09"
type input "0.05"
type input "0.03"
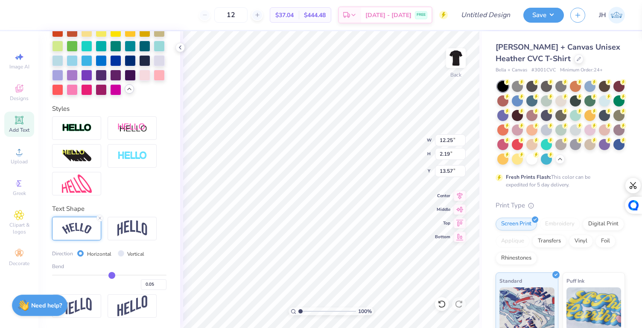
type input "0.03"
type input "0.01"
type input "-0.02"
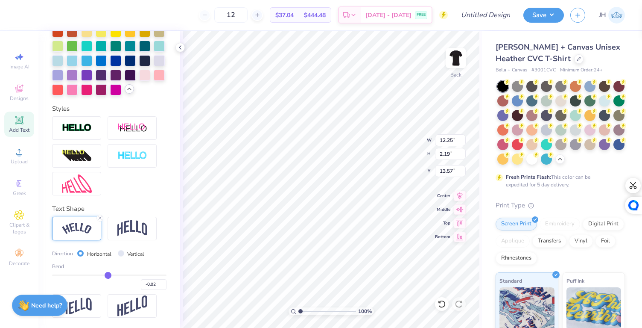
type input "-0.05"
type input "-0.09"
type input "-0.11"
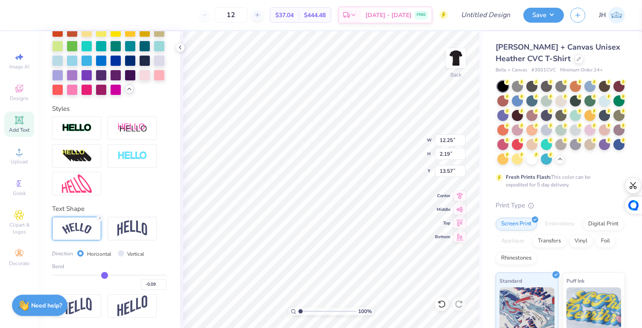
type input "-0.11"
type input "-0.16"
type input "-0.21"
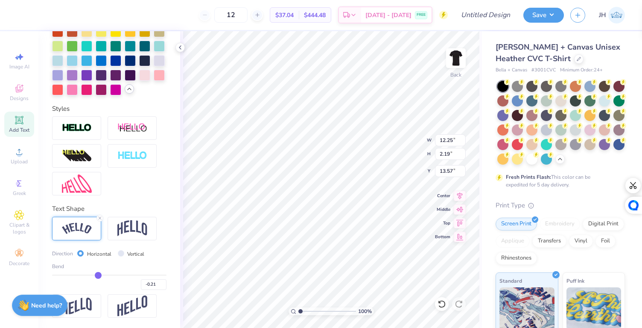
type input "-0.24"
type input "-0.27"
type input "-0.33"
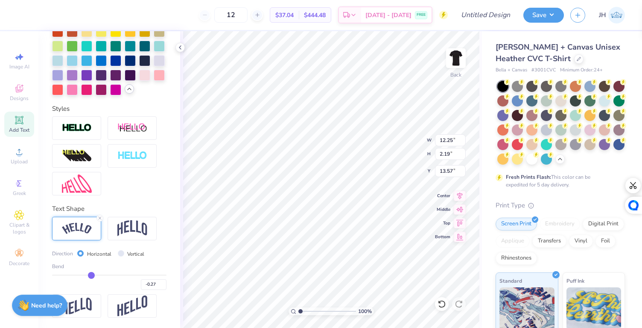
type input "-0.33"
type input "-0.35"
type input "-0.4"
type input "-0.40"
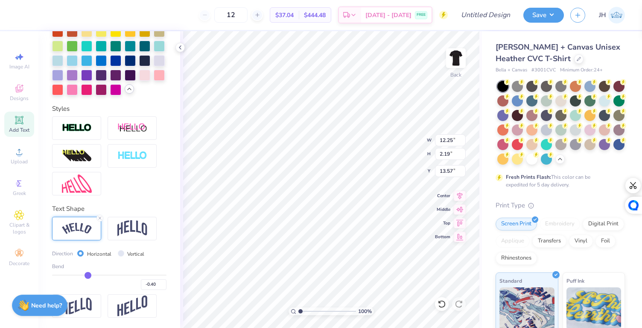
type input "-0.43"
type input "-0.46"
type input "-0.48"
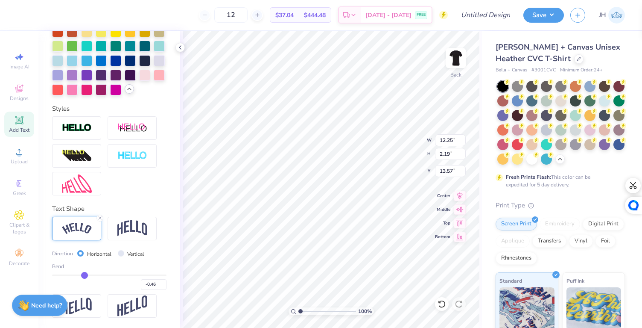
type input "-0.48"
type input "-0.51"
type input "-0.54"
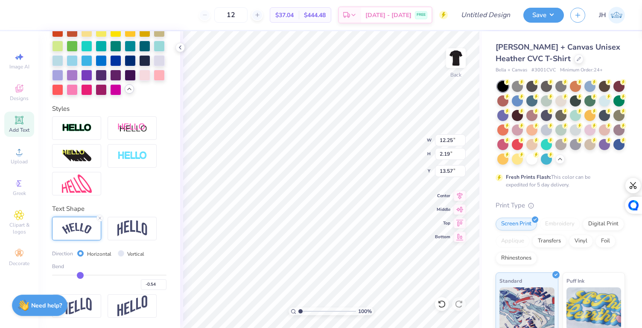
type input "-0.56"
type input "-0.58"
type input "-0.59"
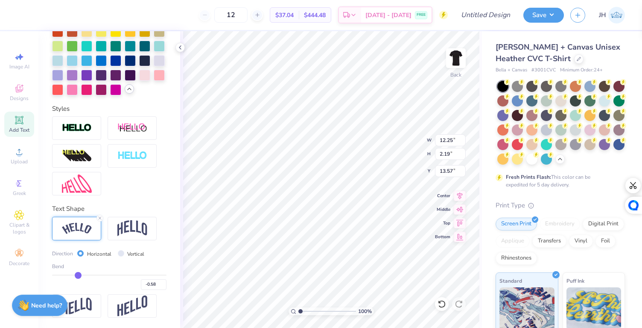
type input "-0.59"
type input "-0.6"
type input "-0.60"
type input "-0.58"
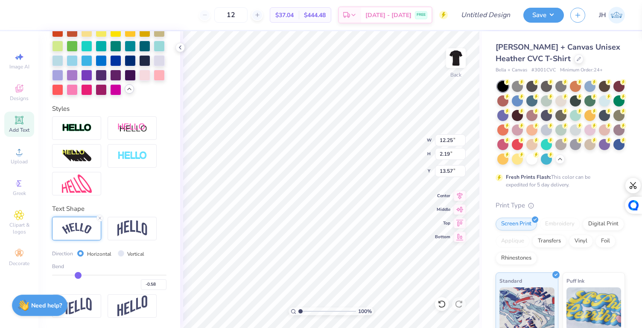
type input "-0.56"
type input "-0.54"
type input "-0.51"
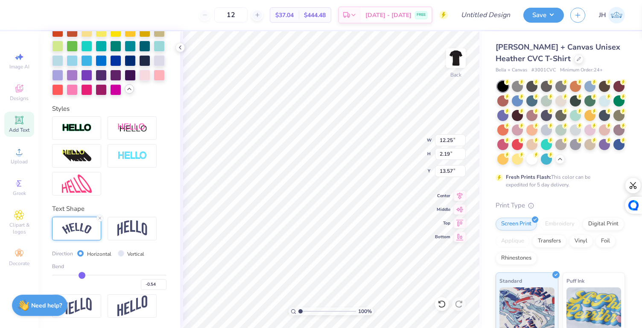
type input "-0.51"
type input "-0.45"
type input "-0.4"
type input "-0.40"
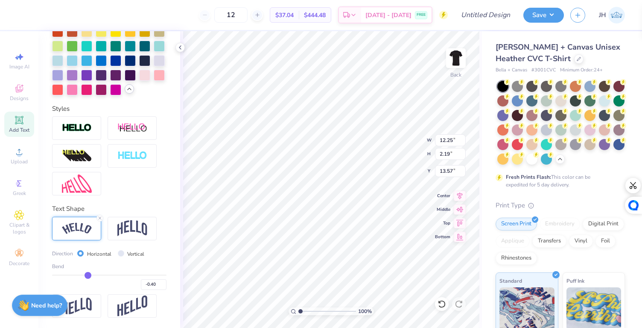
type input "-0.36"
type input "-0.35"
drag, startPoint x: 132, startPoint y: 275, endPoint x: 88, endPoint y: 270, distance: 44.3
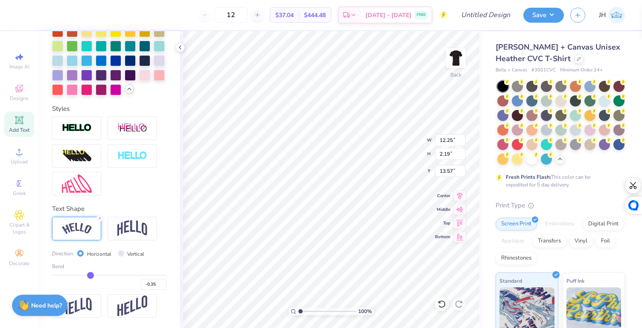
type input "-0.35"
click at [88, 274] on input "range" at bounding box center [109, 274] width 114 height 1
type input "12.04"
type input "1.33"
type input "13.99"
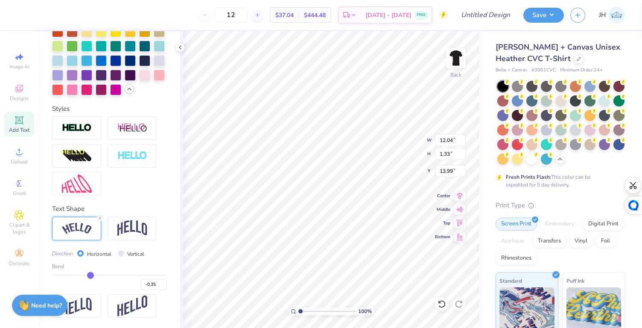
type input "-0.32"
type input "-0.33"
type input "-0.36"
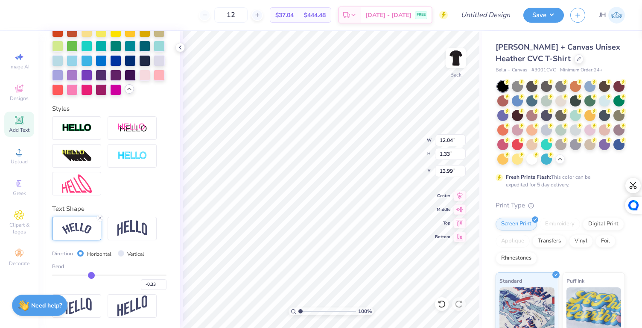
type input "-0.36"
type input "-0.41"
type input "-0.45"
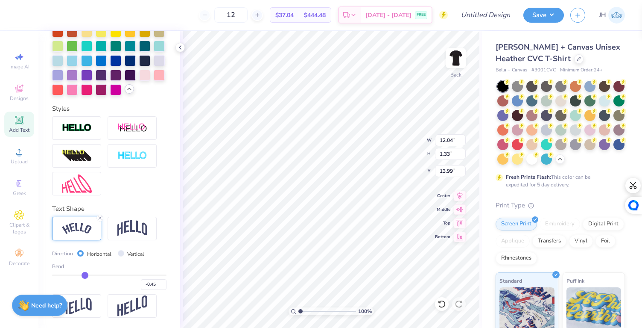
type input "-0.48"
type input "-0.49"
type input "-0.5"
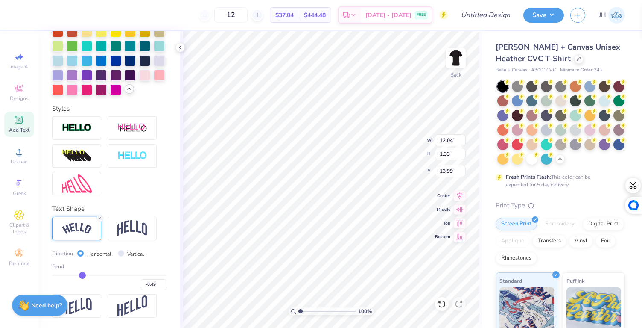
type input "-0.50"
type input "-0.51"
type input "-0.52"
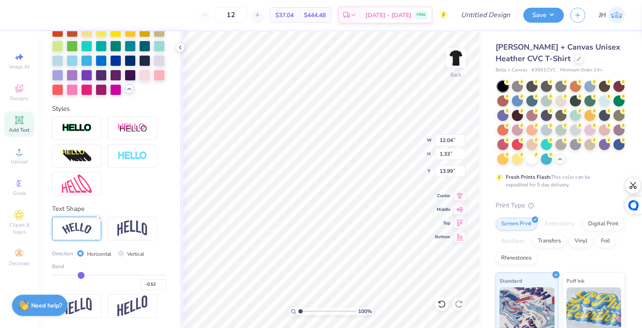
type input "-0.54"
type input "-0.55"
type input "-0.56"
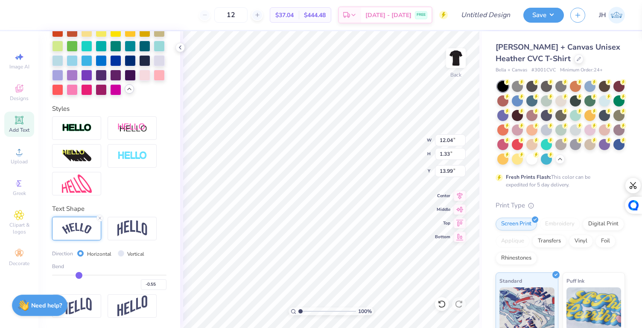
type input "-0.56"
type input "-0.57"
type input "-0.58"
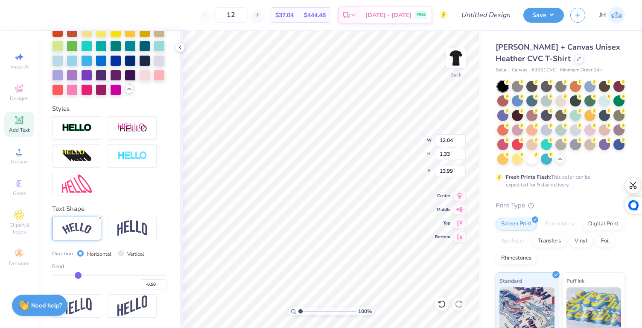
type input "-0.59"
type input "-0.6"
type input "-0.60"
type input "-0.61"
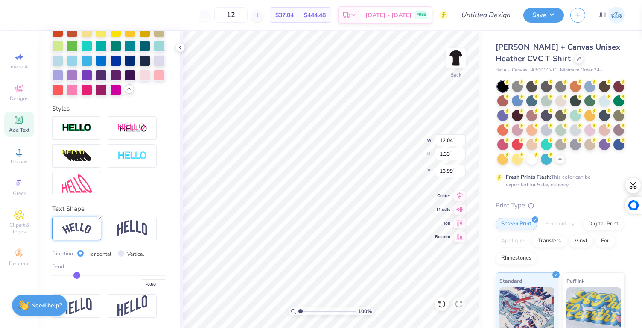
type input "-0.61"
type input "-0.62"
type input "-0.63"
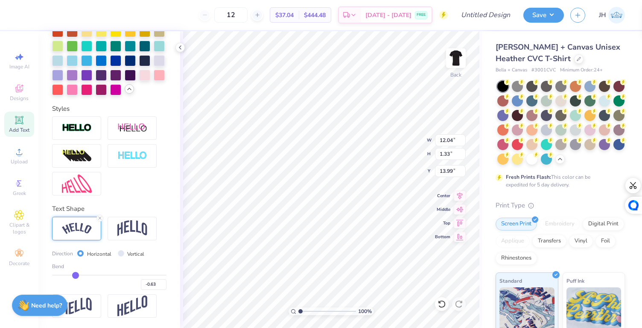
type input "-0.64"
drag, startPoint x: 90, startPoint y: 273, endPoint x: 73, endPoint y: 275, distance: 16.3
type input "-0.64"
click at [73, 275] on input "range" at bounding box center [109, 274] width 114 height 1
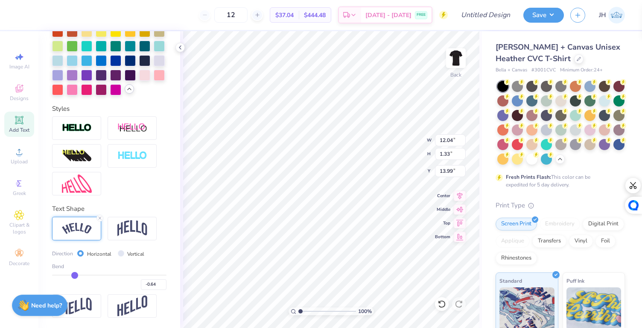
type input "12.25"
drag, startPoint x: 73, startPoint y: 275, endPoint x: 80, endPoint y: 275, distance: 7.3
click at [80, 275] on input "range" at bounding box center [109, 274] width 114 height 1
drag, startPoint x: 81, startPoint y: 275, endPoint x: 68, endPoint y: 274, distance: 12.8
click at [68, 274] on input "range" at bounding box center [109, 274] width 114 height 1
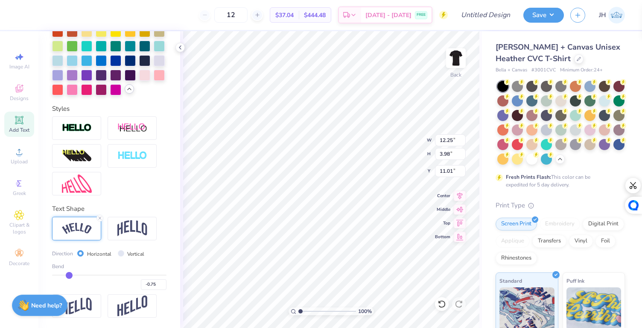
click at [70, 274] on input "range" at bounding box center [109, 274] width 114 height 1
drag, startPoint x: 65, startPoint y: 277, endPoint x: 53, endPoint y: 275, distance: 12.9
click at [53, 275] on input "range" at bounding box center [109, 274] width 114 height 1
drag, startPoint x: 56, startPoint y: 275, endPoint x: 60, endPoint y: 276, distance: 4.5
click at [60, 275] on input "range" at bounding box center [109, 274] width 114 height 1
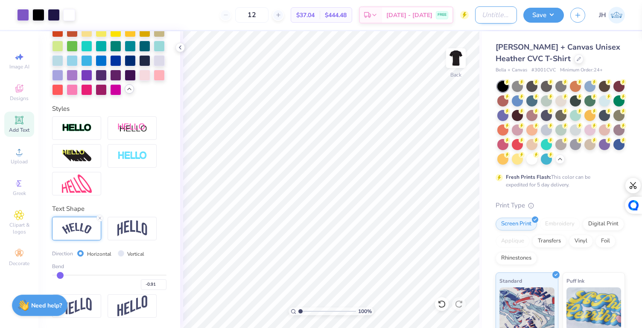
click at [503, 16] on input "Design Title" at bounding box center [496, 14] width 42 height 17
click at [545, 15] on button "Save" at bounding box center [544, 13] width 41 height 15
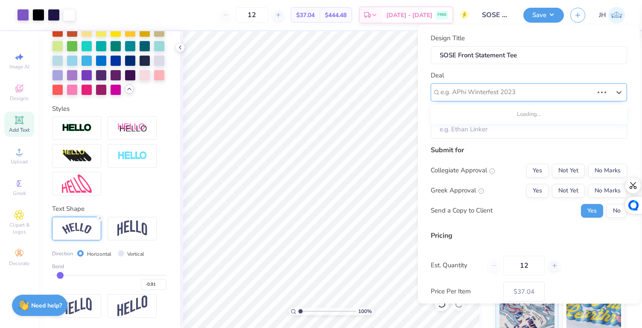
click at [493, 87] on div at bounding box center [517, 92] width 153 height 12
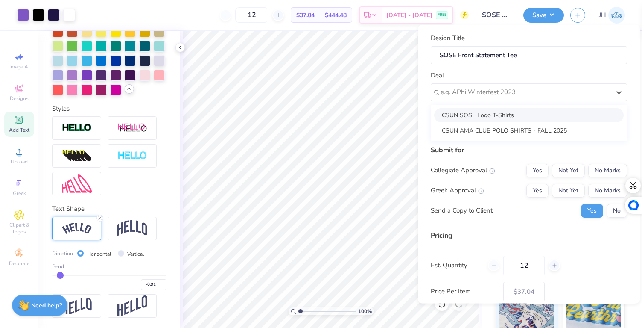
click at [489, 116] on div "CSUN SOSE Logo T-Shirts" at bounding box center [529, 115] width 190 height 14
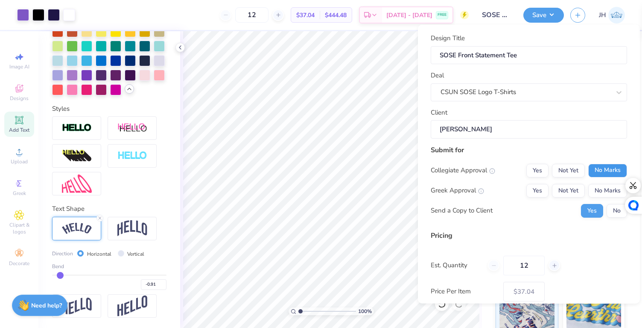
click at [590, 168] on button "No Marks" at bounding box center [607, 170] width 39 height 14
click at [594, 187] on button "No Marks" at bounding box center [607, 190] width 39 height 14
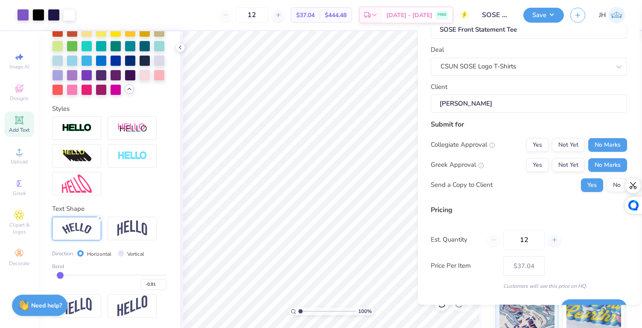
scroll to position [47, 0]
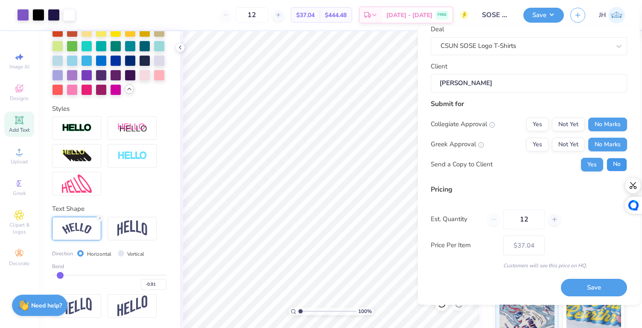
click at [607, 164] on button "No" at bounding box center [617, 165] width 20 height 14
click at [576, 291] on button "Save" at bounding box center [594, 288] width 66 height 18
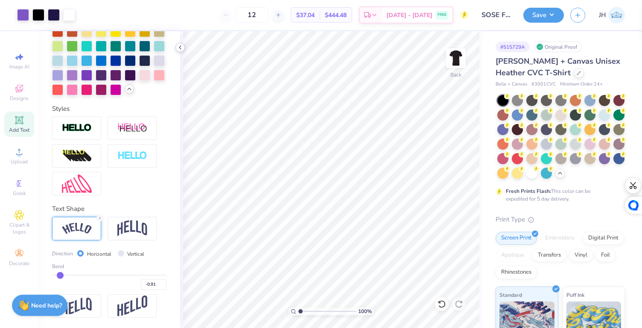
click at [180, 48] on polyline at bounding box center [180, 47] width 2 height 3
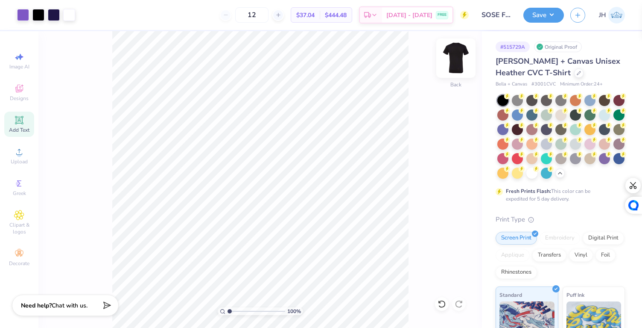
click at [457, 53] on img at bounding box center [456, 58] width 34 height 34
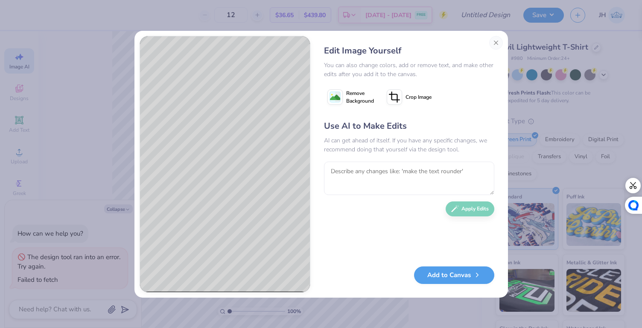
select select "4"
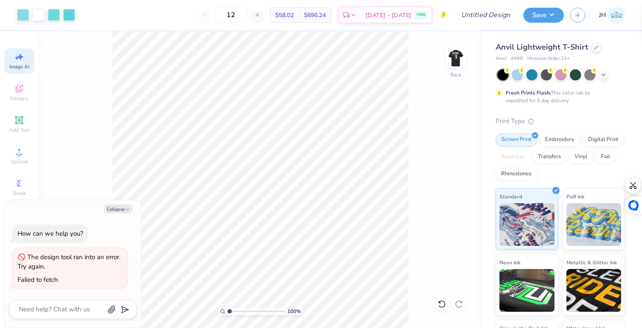
select select "4"
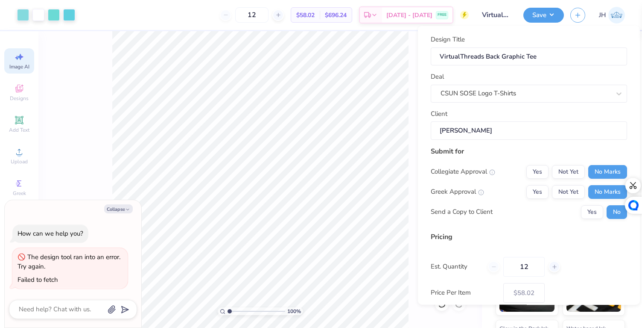
select select "4"
